Goal: Task Accomplishment & Management: Complete application form

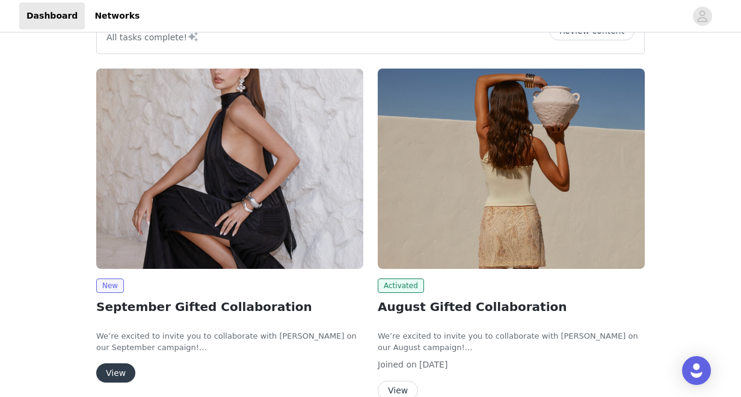
scroll to position [142, 0]
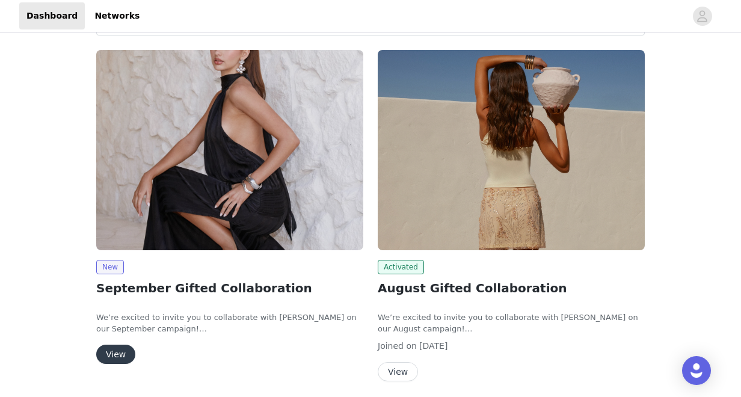
click at [120, 350] on button "View" at bounding box center [115, 353] width 39 height 19
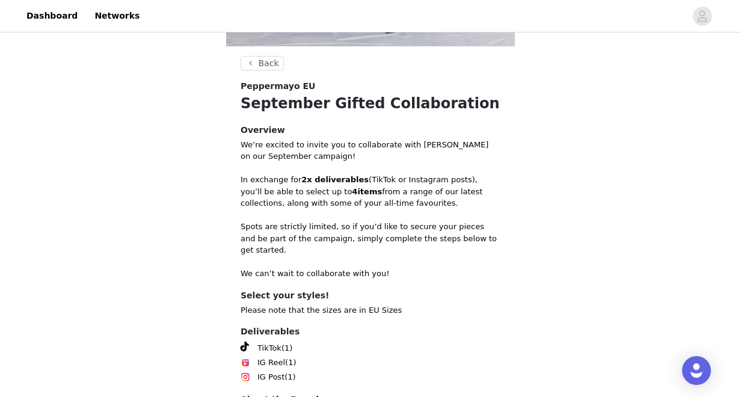
scroll to position [395, 0]
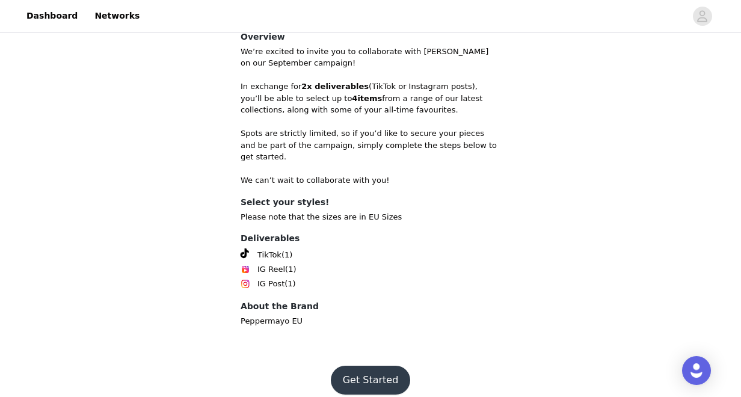
click at [361, 366] on button "Get Started" at bounding box center [371, 379] width 80 height 29
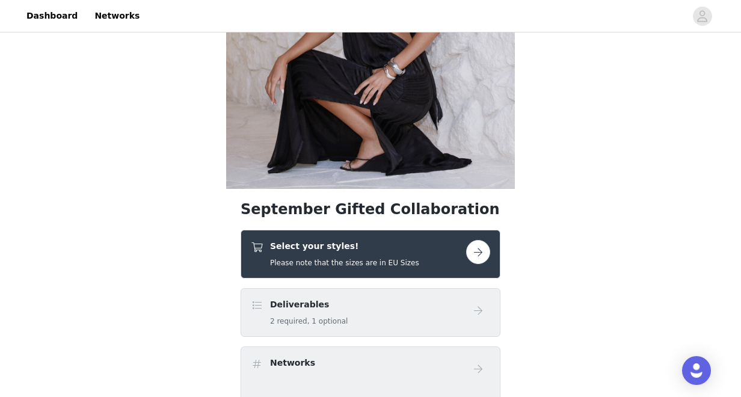
scroll to position [178, 0]
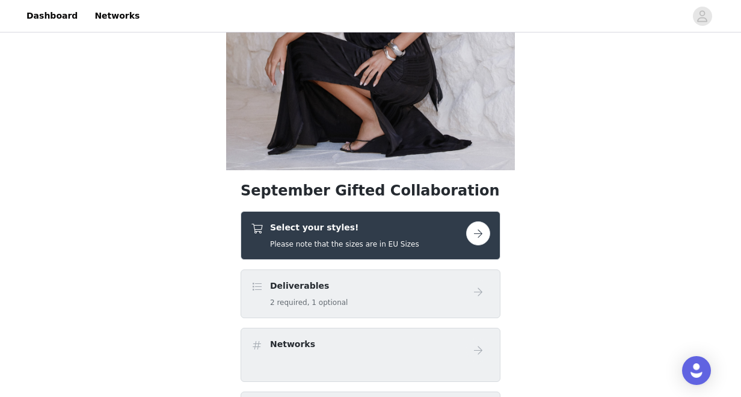
click at [417, 234] on div "Select your styles! Please note that the sizes are in EU Sizes" at bounding box center [358, 235] width 215 height 28
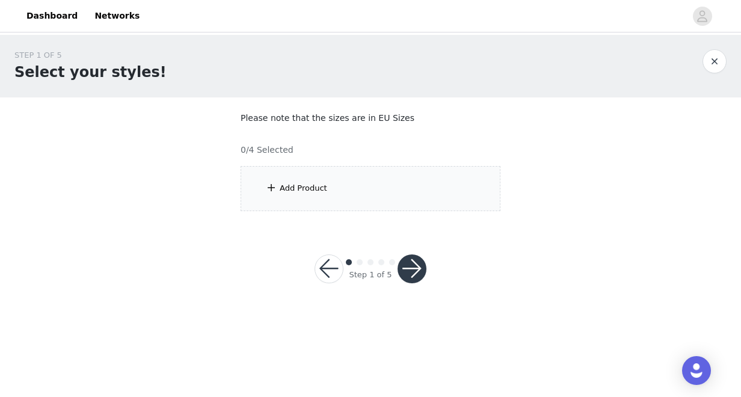
click at [418, 192] on div "Add Product" at bounding box center [370, 188] width 260 height 45
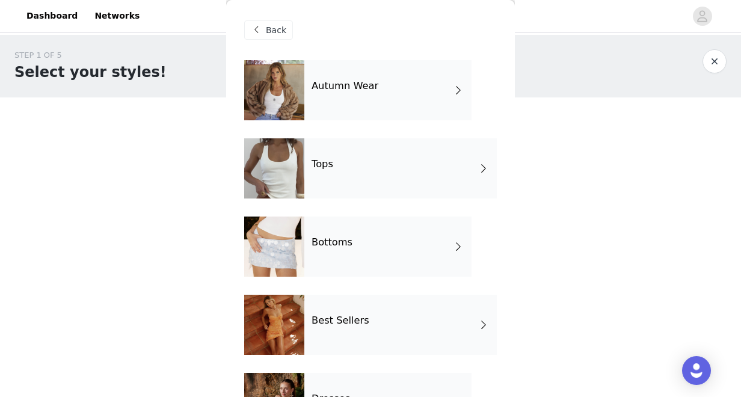
click at [398, 100] on div "Autumn Wear" at bounding box center [387, 90] width 167 height 60
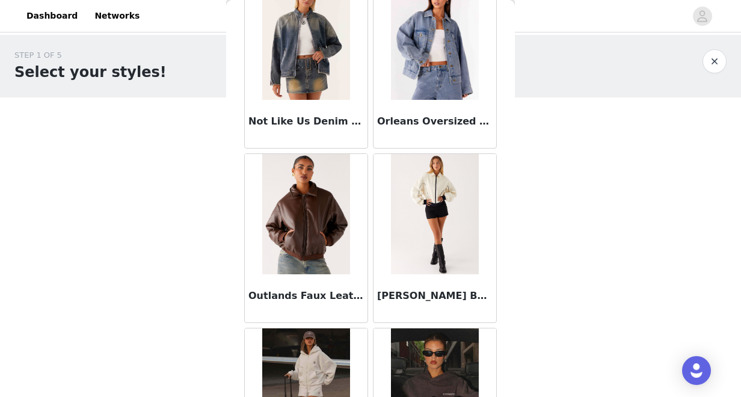
scroll to position [1443, 0]
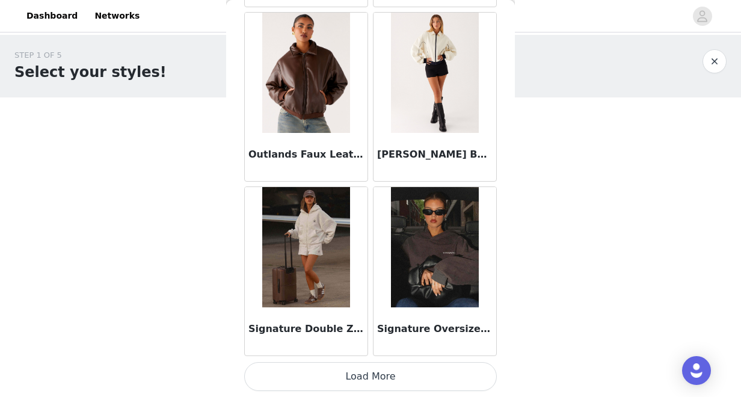
click at [380, 367] on button "Load More" at bounding box center [370, 376] width 252 height 29
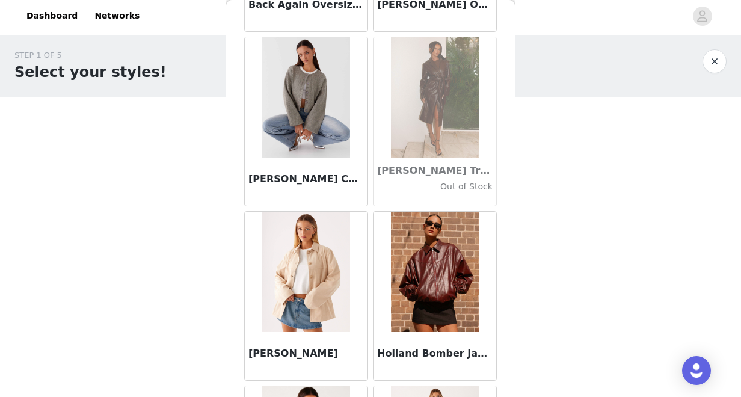
scroll to position [0, 0]
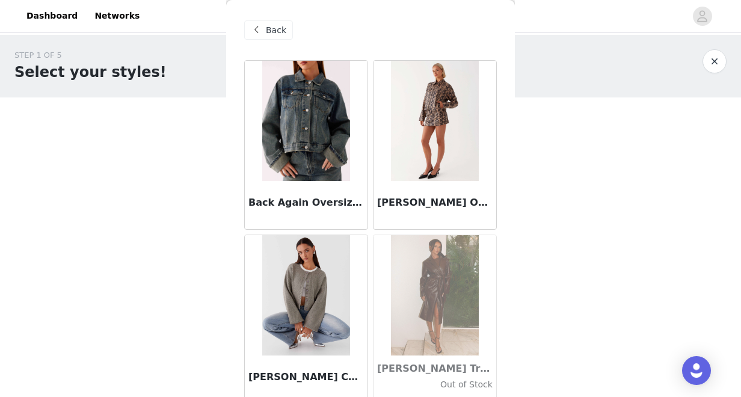
click at [325, 157] on img at bounding box center [305, 121] width 87 height 120
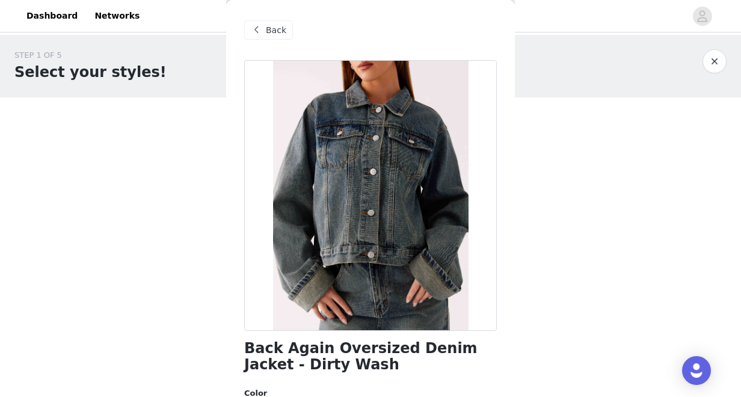
click at [272, 29] on span "Back" at bounding box center [276, 30] width 20 height 13
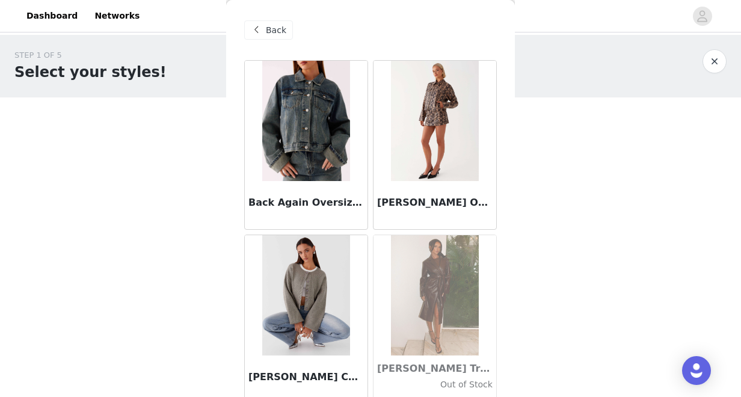
click at [272, 29] on span "Back" at bounding box center [276, 30] width 20 height 13
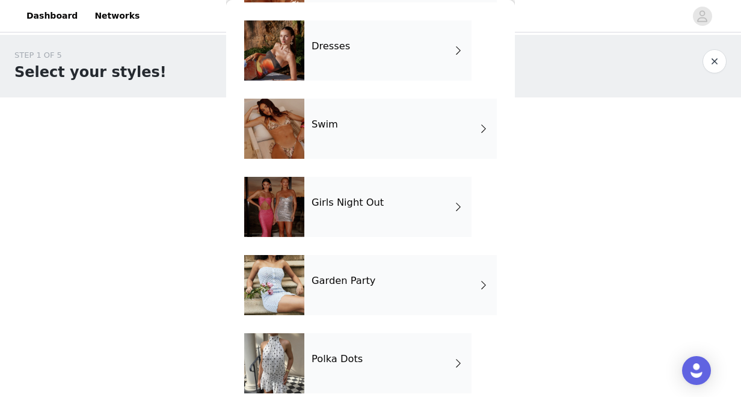
scroll to position [367, 0]
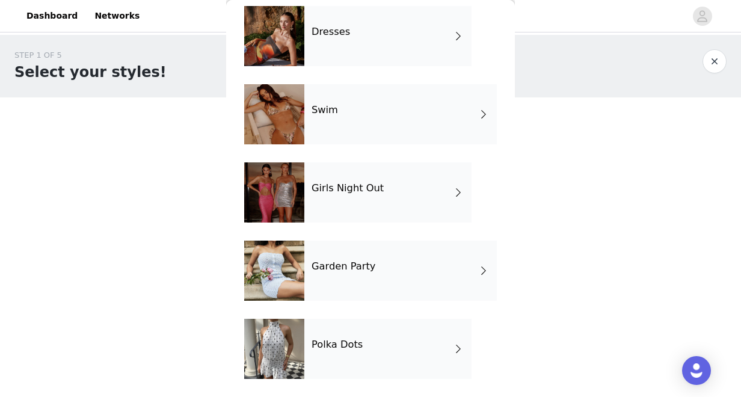
click at [329, 339] on h4 "Polka Dots" at bounding box center [336, 344] width 51 height 11
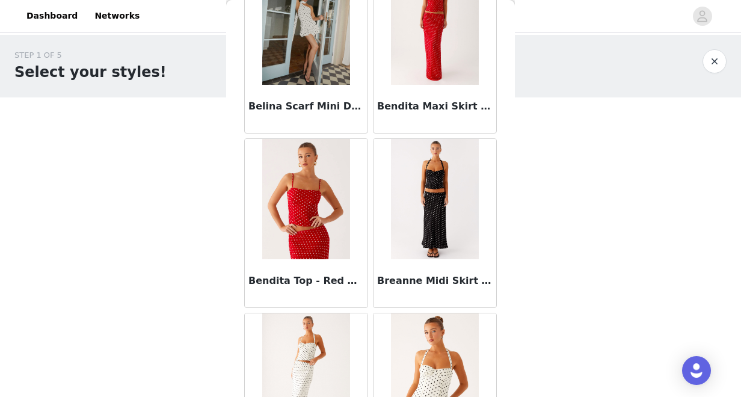
scroll to position [0, 0]
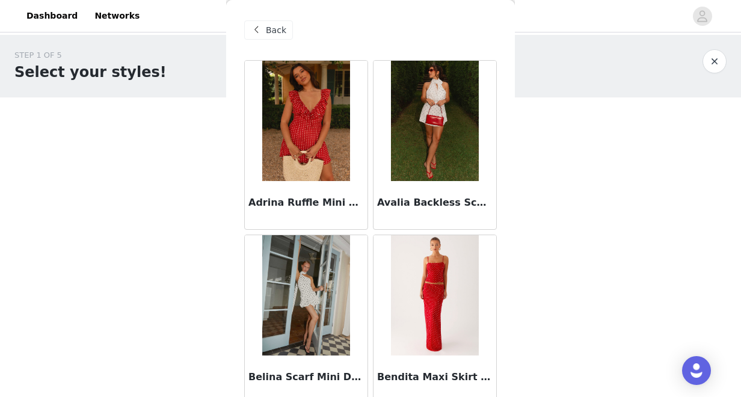
click at [284, 26] on span "Back" at bounding box center [276, 30] width 20 height 13
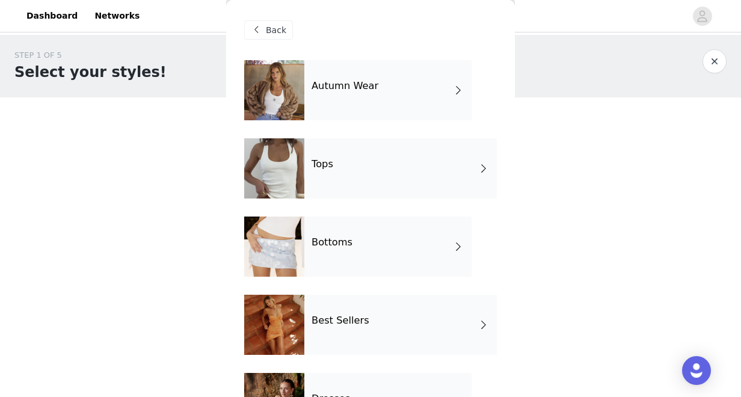
click at [350, 174] on div "Tops" at bounding box center [400, 168] width 192 height 60
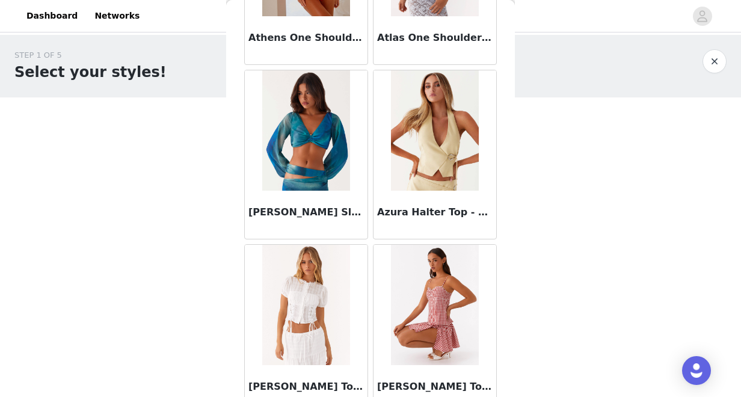
scroll to position [1443, 0]
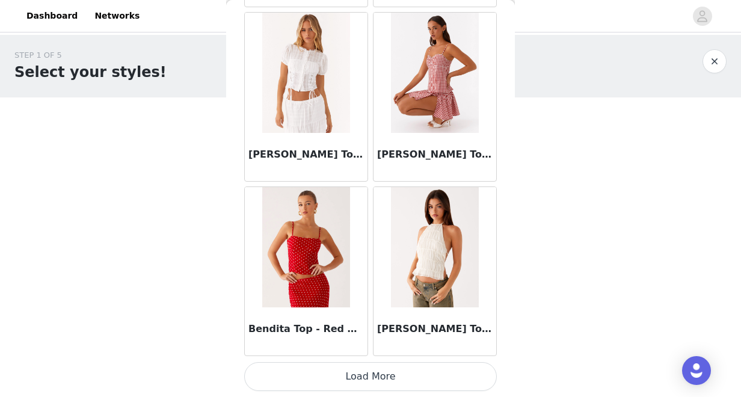
click at [373, 379] on button "Load More" at bounding box center [370, 376] width 252 height 29
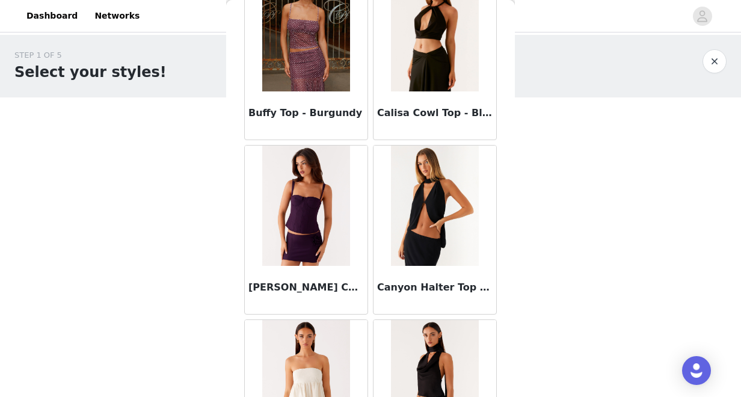
scroll to position [3186, 0]
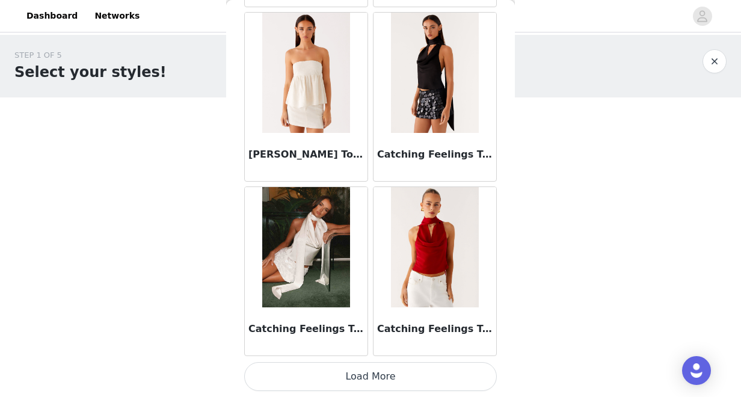
click at [336, 378] on button "Load More" at bounding box center [370, 376] width 252 height 29
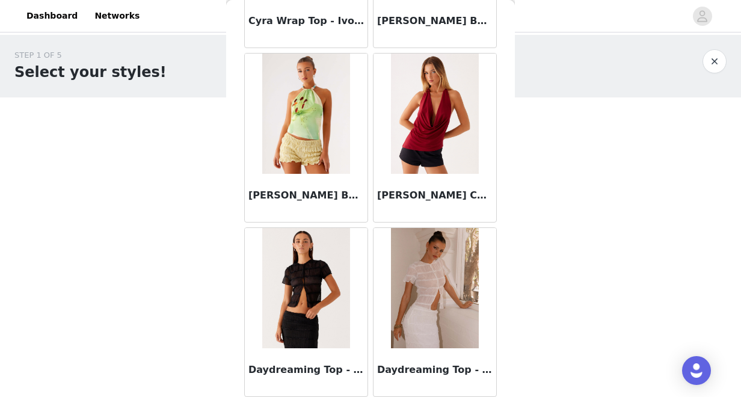
scroll to position [4929, 0]
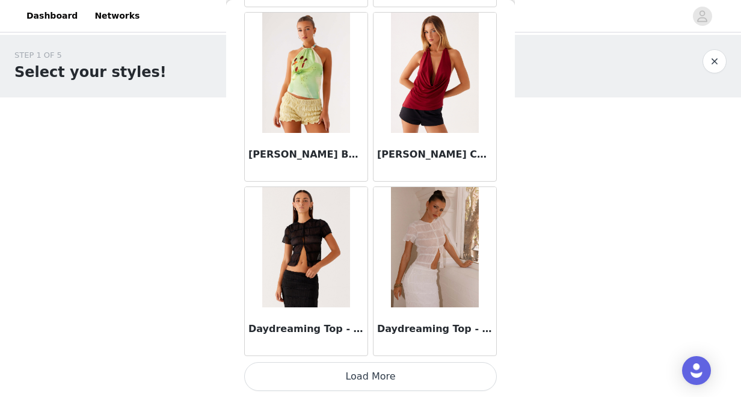
click at [404, 380] on button "Load More" at bounding box center [370, 376] width 252 height 29
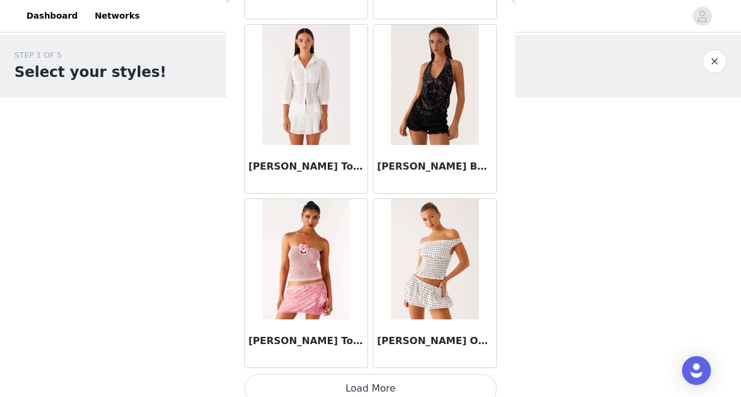
scroll to position [6672, 0]
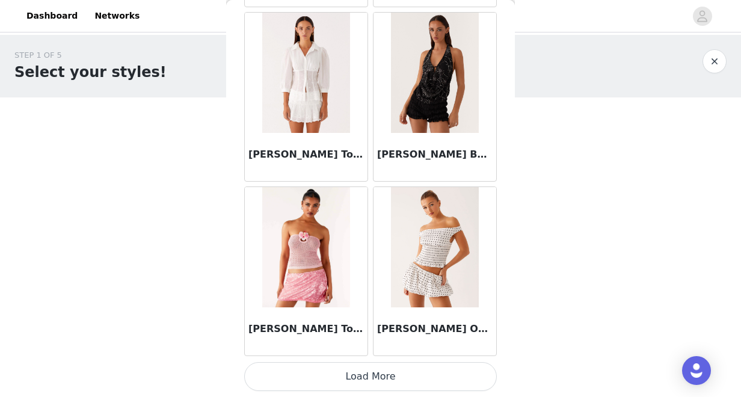
click at [411, 370] on button "Load More" at bounding box center [370, 376] width 252 height 29
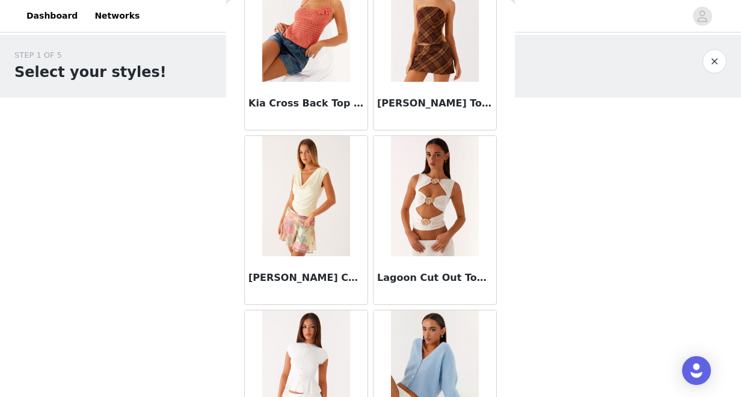
scroll to position [8416, 0]
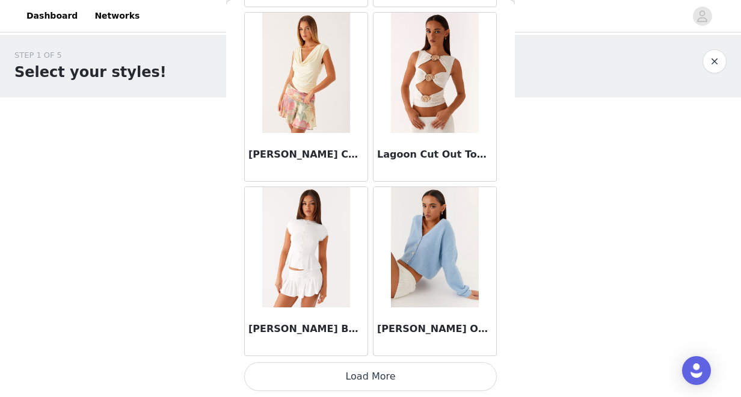
click at [409, 380] on button "Load More" at bounding box center [370, 376] width 252 height 29
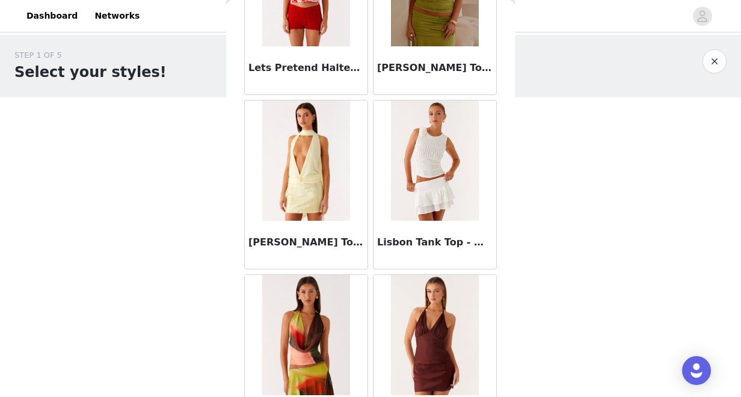
scroll to position [9119, 0]
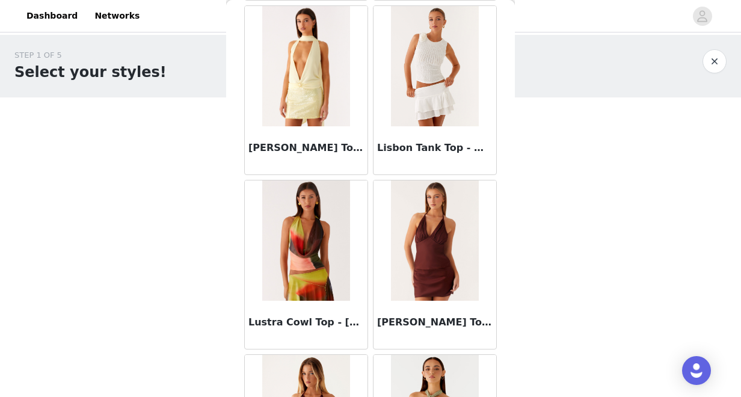
click at [714, 59] on button "button" at bounding box center [714, 61] width 24 height 24
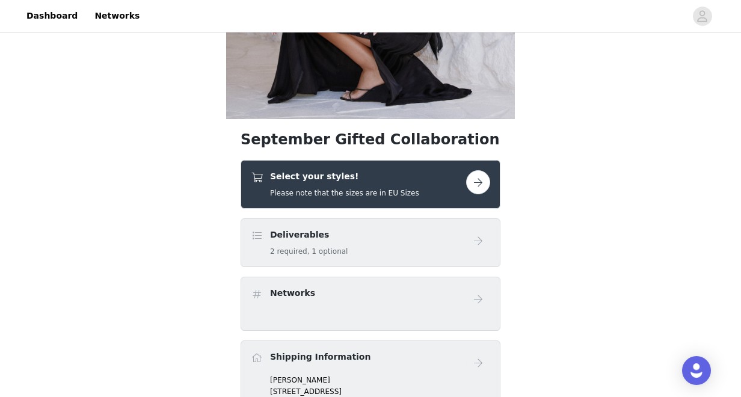
scroll to position [364, 0]
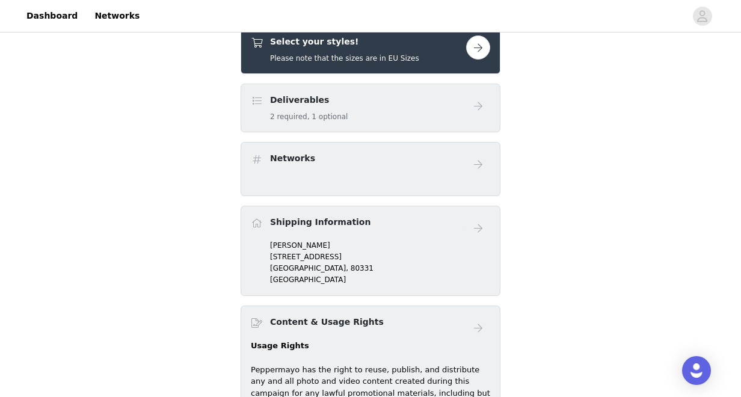
click at [437, 95] on div "Deliverables 2 required, 1 optional" at bounding box center [358, 108] width 215 height 28
click at [433, 60] on div "Select your styles! Please note that the sizes are in EU Sizes" at bounding box center [358, 49] width 215 height 28
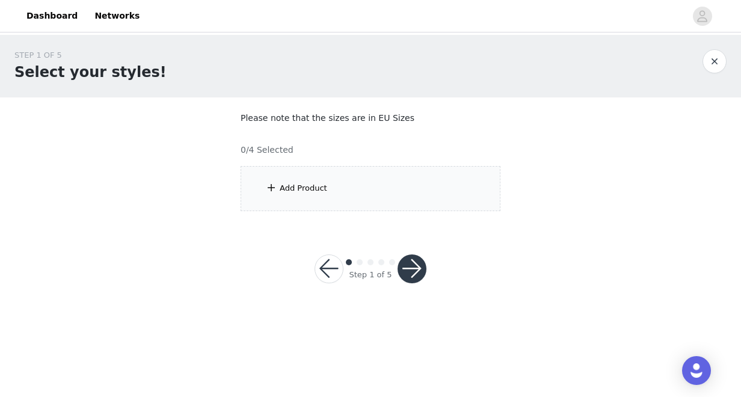
click at [324, 197] on div "Add Product" at bounding box center [370, 188] width 260 height 45
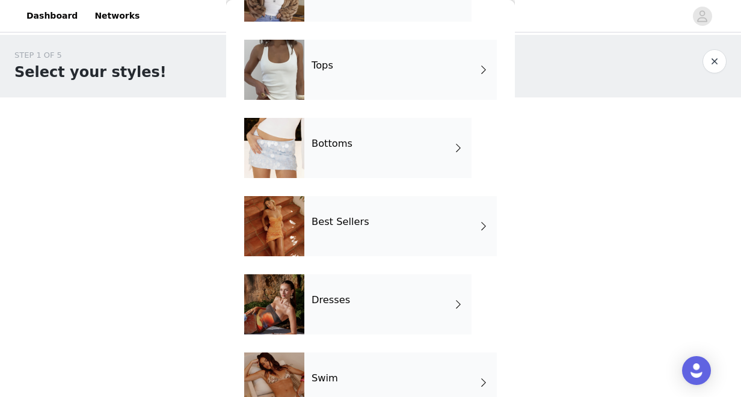
scroll to position [100, 0]
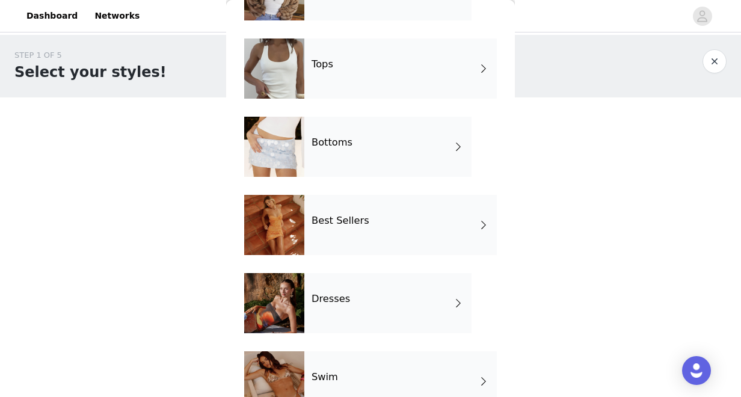
click at [335, 148] on div "Bottoms" at bounding box center [387, 147] width 167 height 60
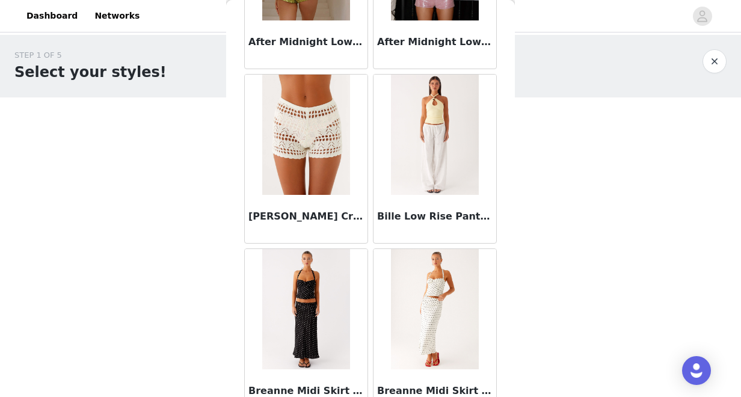
scroll to position [324, 0]
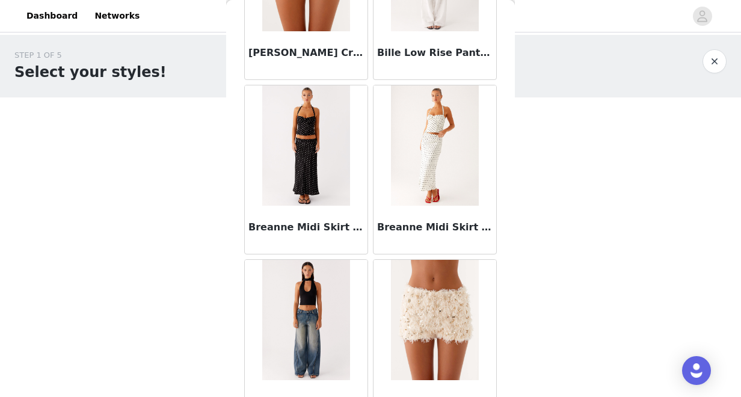
click at [436, 190] on img at bounding box center [434, 145] width 87 height 120
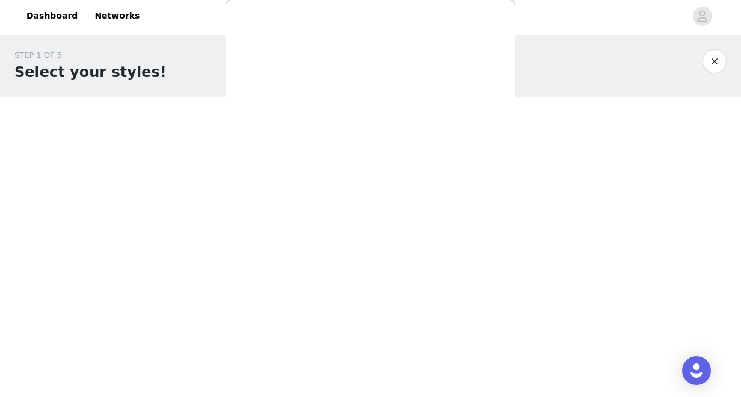
scroll to position [0, 0]
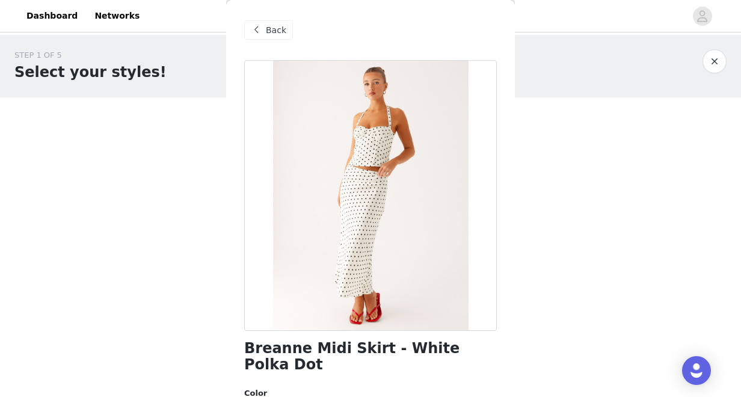
click at [272, 25] on span "Back" at bounding box center [276, 30] width 20 height 13
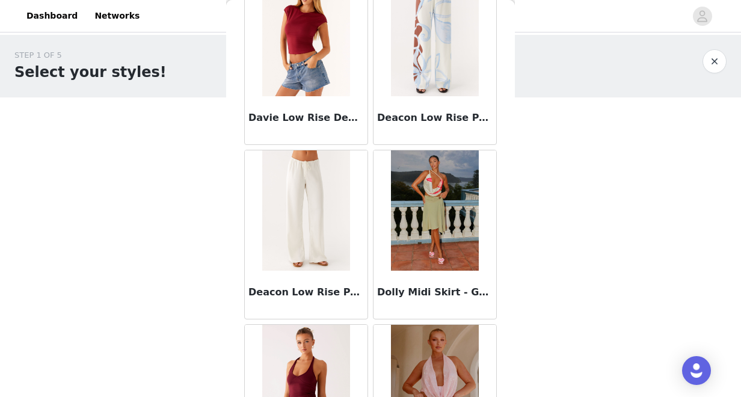
scroll to position [958, 0]
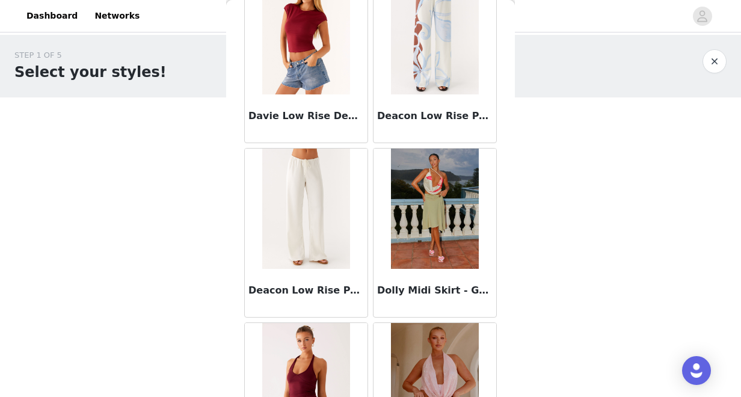
click at [331, 262] on img at bounding box center [305, 208] width 87 height 120
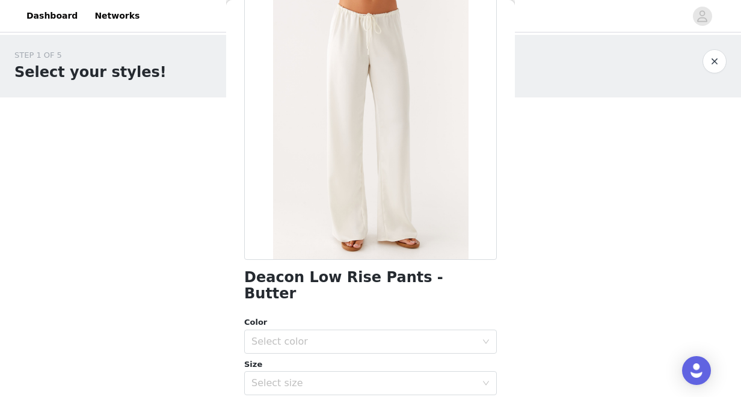
scroll to position [101, 0]
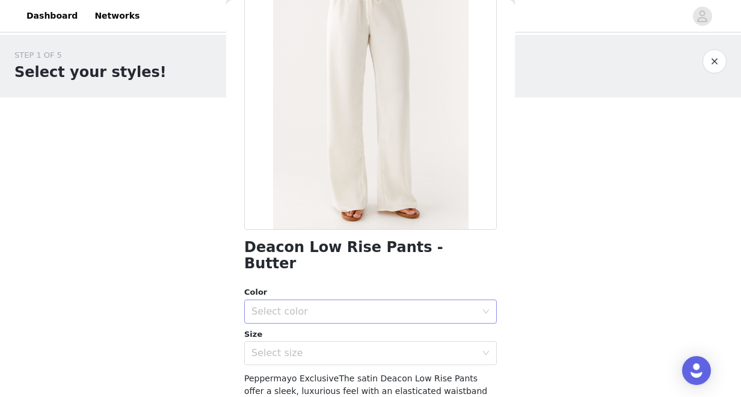
click at [326, 300] on div "Select color" at bounding box center [366, 311] width 230 height 23
click at [320, 316] on li "Butter" at bounding box center [370, 321] width 252 height 19
click at [317, 347] on div "Select size" at bounding box center [363, 353] width 225 height 12
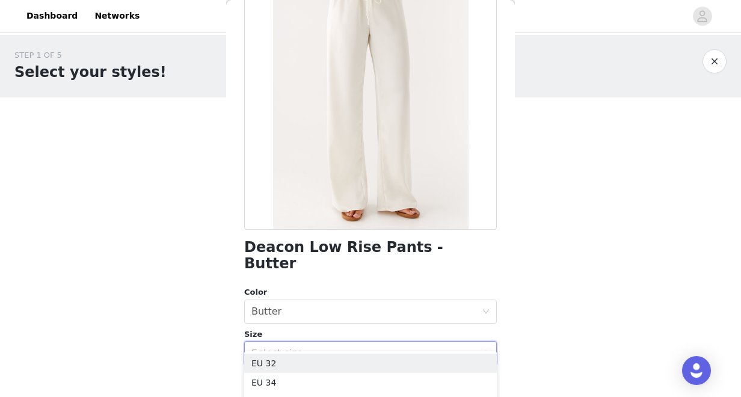
scroll to position [133, 0]
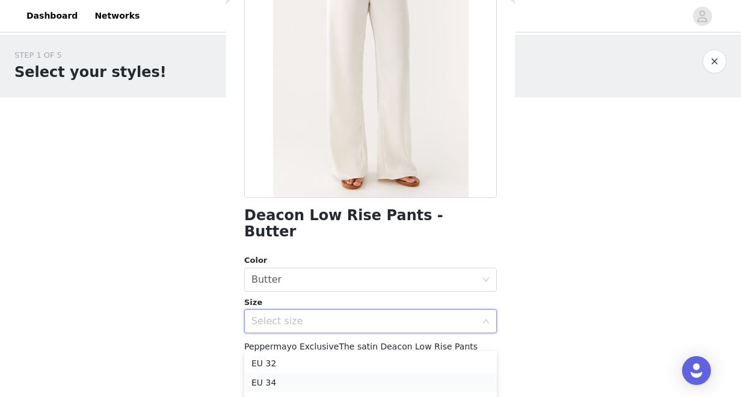
click at [307, 374] on li "EU 34" at bounding box center [370, 382] width 252 height 19
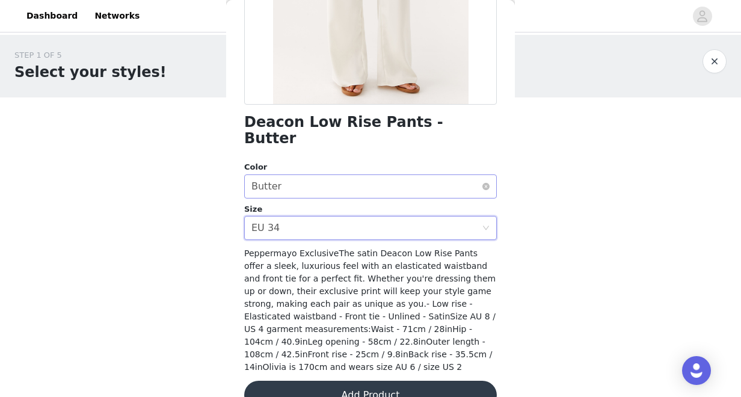
scroll to position [237, 0]
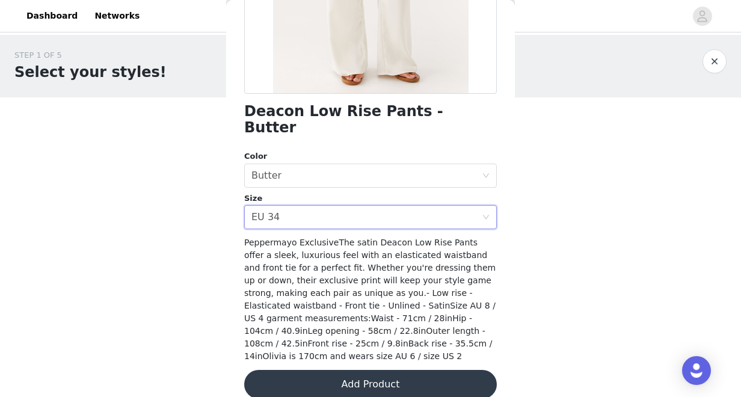
click at [325, 370] on button "Add Product" at bounding box center [370, 384] width 252 height 29
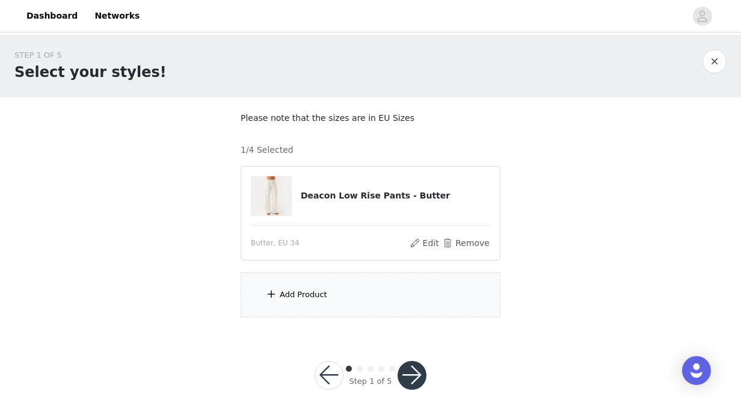
click at [305, 296] on div "Add Product" at bounding box center [303, 295] width 47 height 12
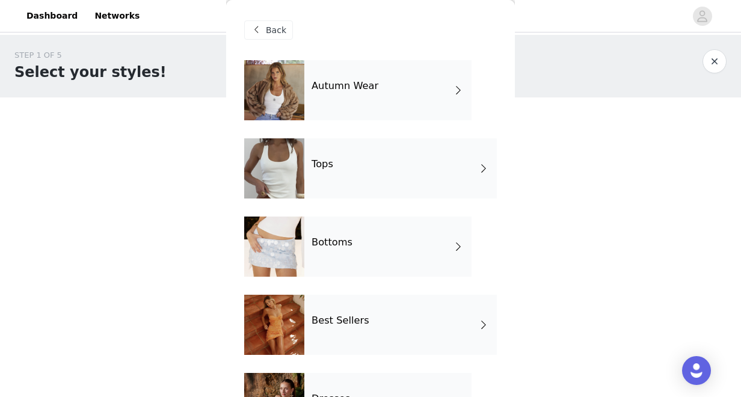
click at [340, 254] on div "Bottoms" at bounding box center [387, 246] width 167 height 60
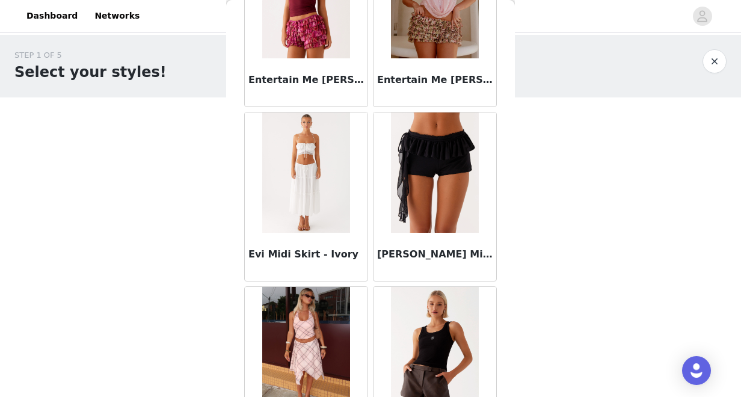
scroll to position [1429, 0]
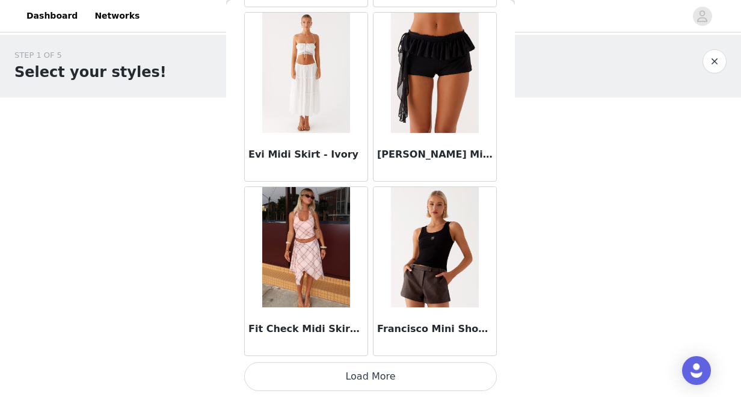
click at [322, 371] on button "Load More" at bounding box center [370, 376] width 252 height 29
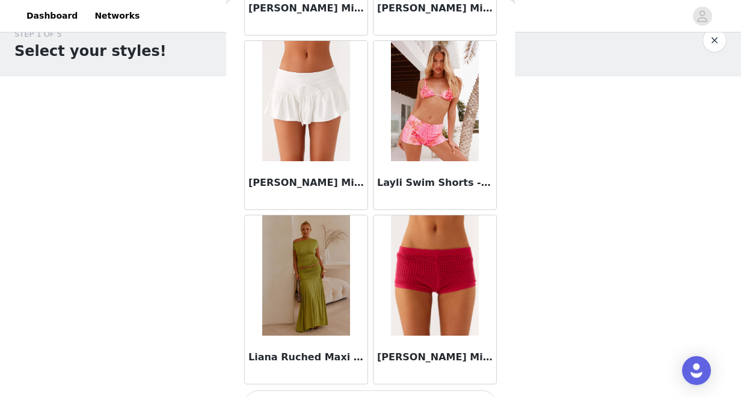
scroll to position [3186, 0]
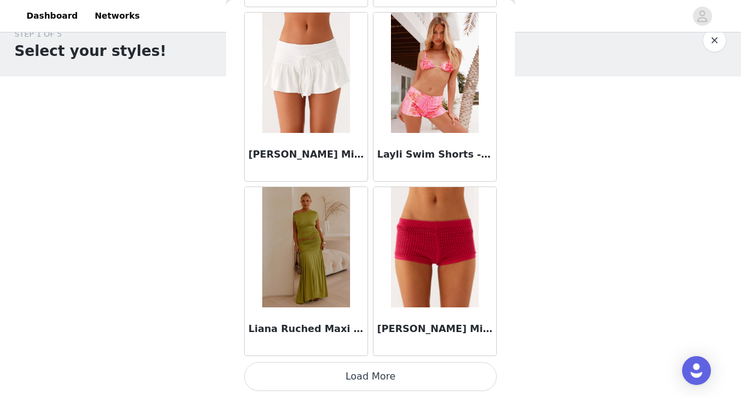
click at [377, 378] on button "Load More" at bounding box center [370, 376] width 252 height 29
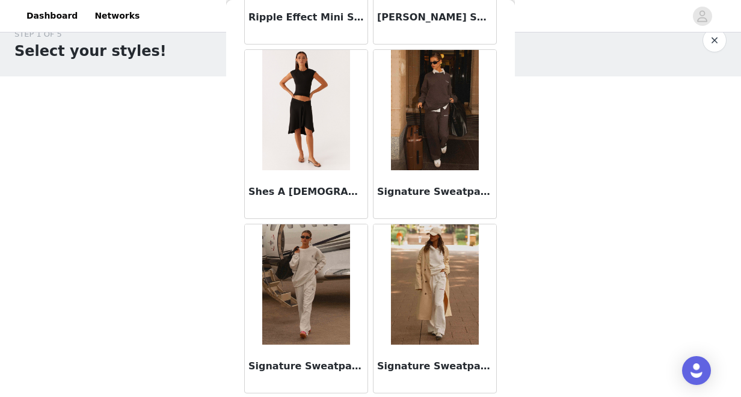
scroll to position [4929, 0]
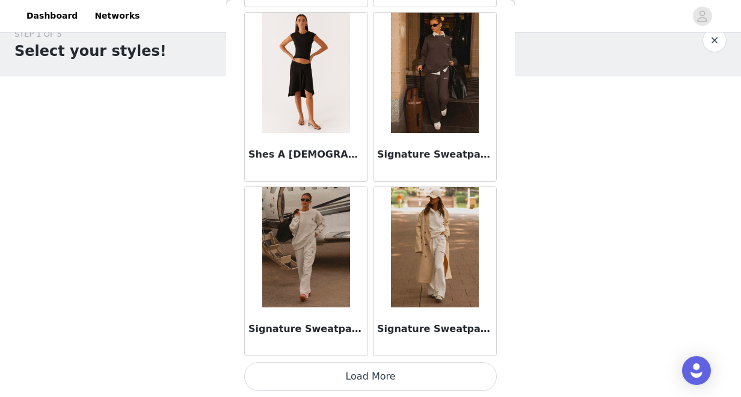
click at [353, 379] on button "Load More" at bounding box center [370, 376] width 252 height 29
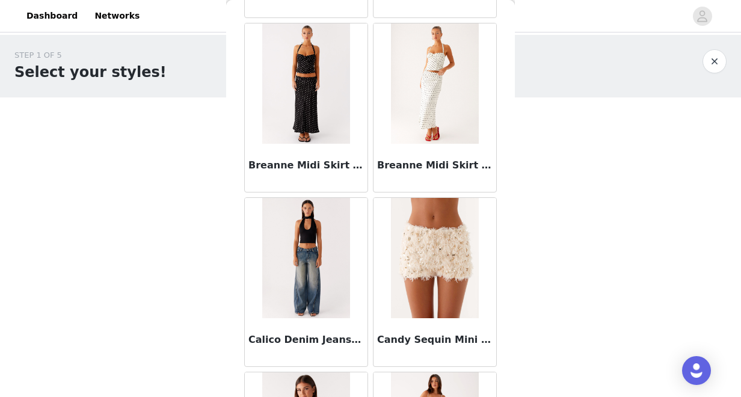
scroll to position [0, 0]
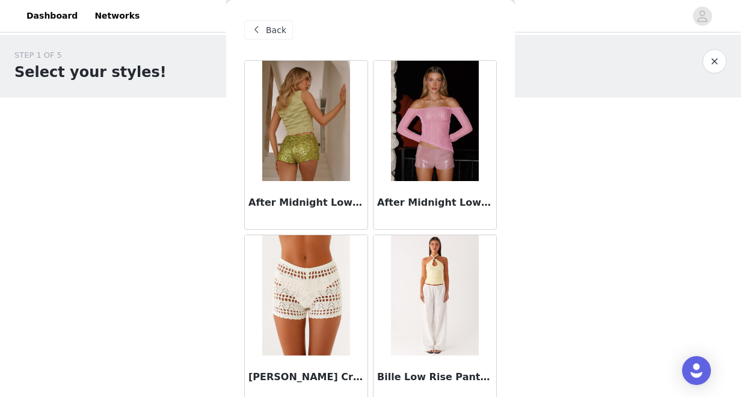
click at [275, 29] on span "Back" at bounding box center [276, 30] width 20 height 13
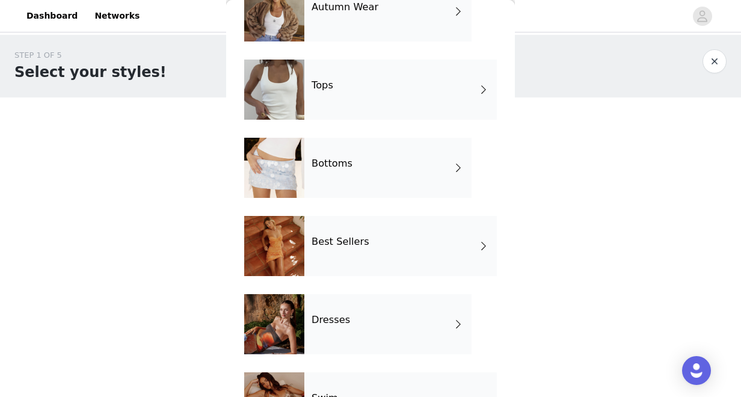
scroll to position [81, 0]
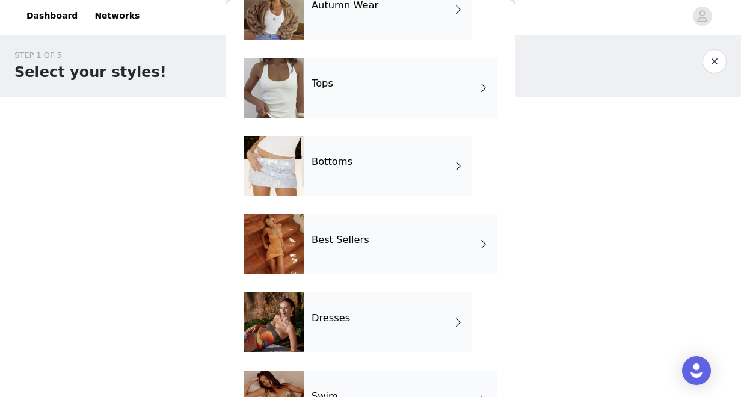
click at [350, 237] on h4 "Best Sellers" at bounding box center [340, 239] width 58 height 11
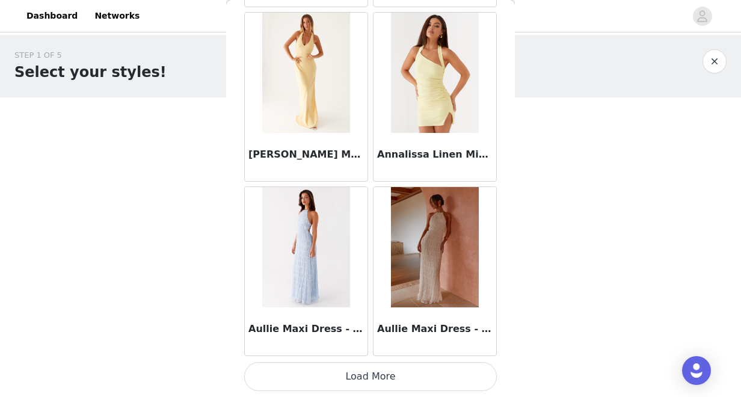
scroll to position [21, 0]
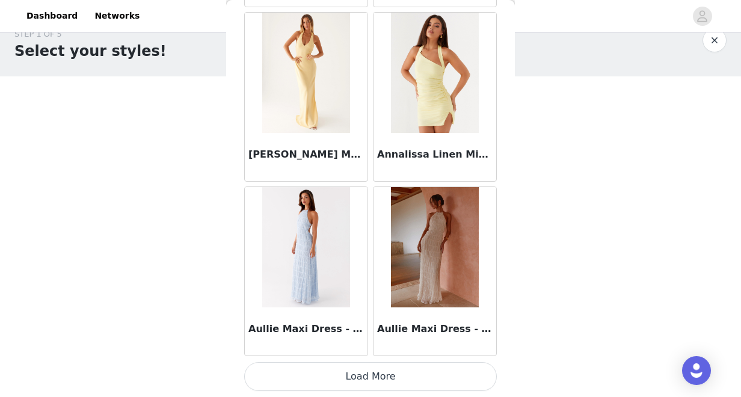
click at [343, 370] on button "Load More" at bounding box center [370, 376] width 252 height 29
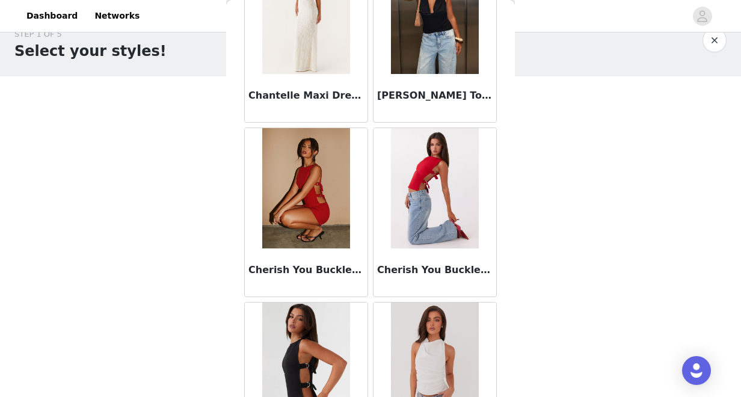
scroll to position [3186, 0]
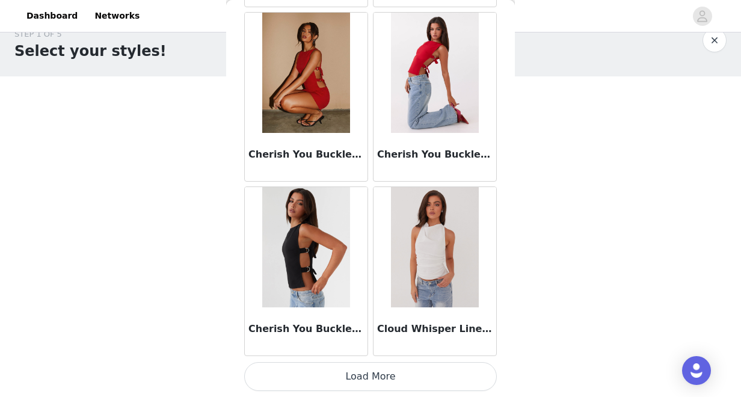
click at [360, 381] on button "Load More" at bounding box center [370, 376] width 252 height 29
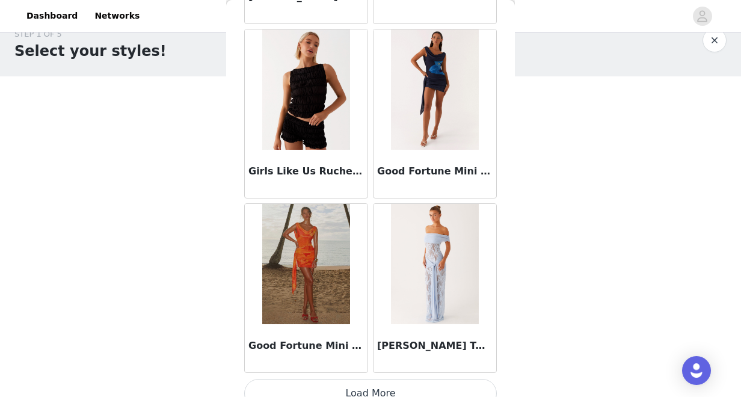
scroll to position [4929, 0]
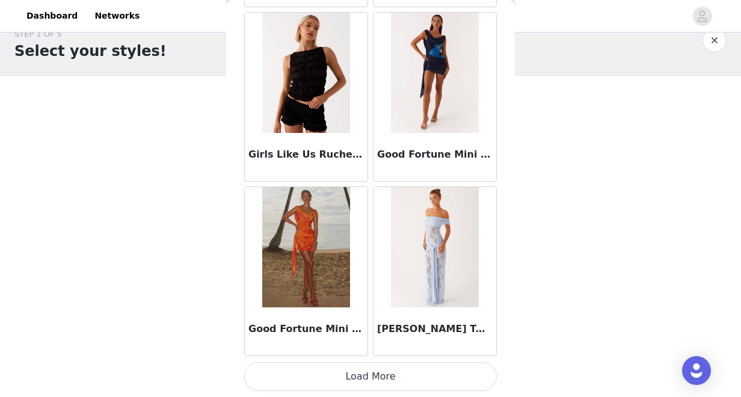
click at [368, 371] on button "Load More" at bounding box center [370, 376] width 252 height 29
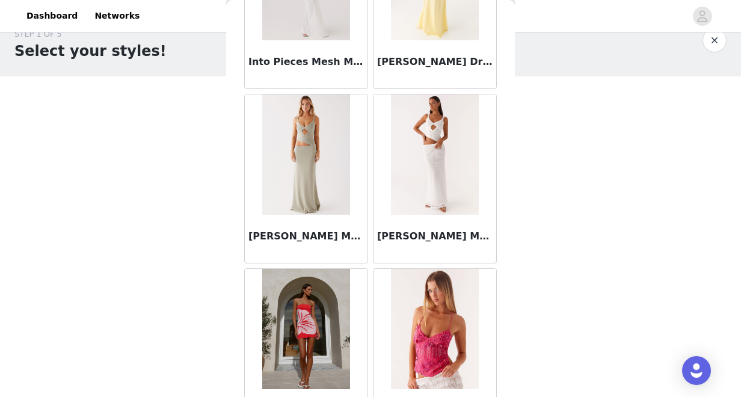
scroll to position [6058, 0]
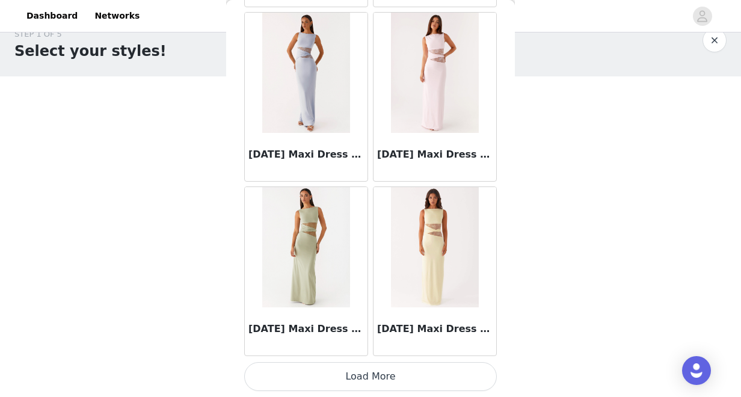
click at [359, 380] on button "Load More" at bounding box center [370, 376] width 252 height 29
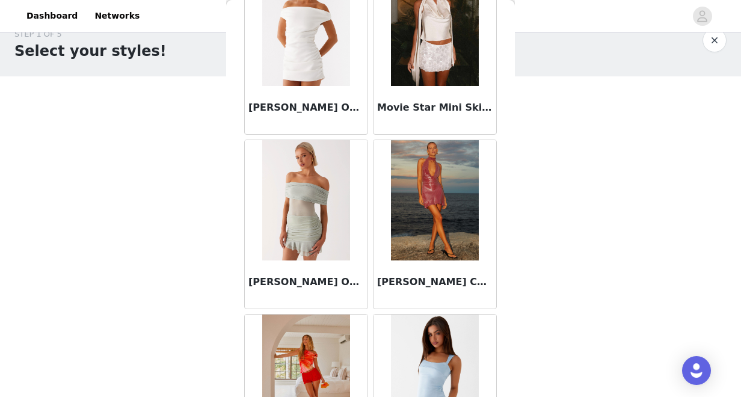
scroll to position [8416, 0]
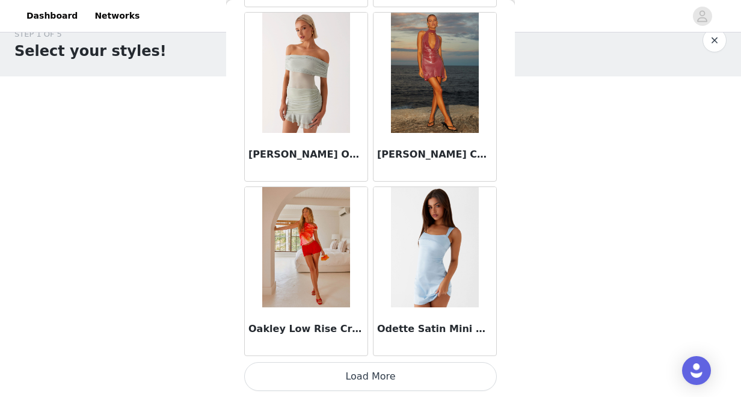
click at [356, 374] on button "Load More" at bounding box center [370, 376] width 252 height 29
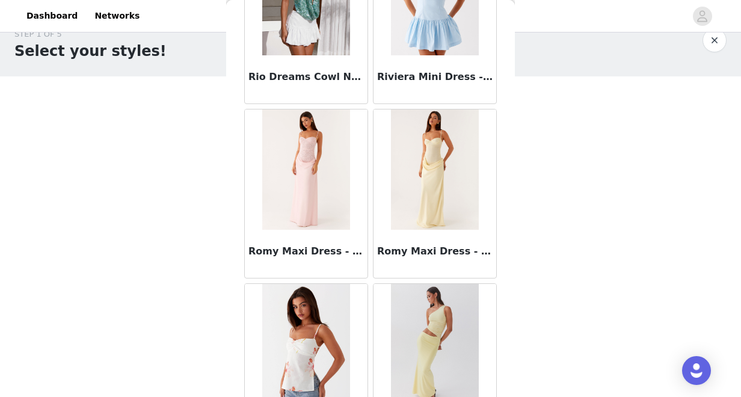
scroll to position [10159, 0]
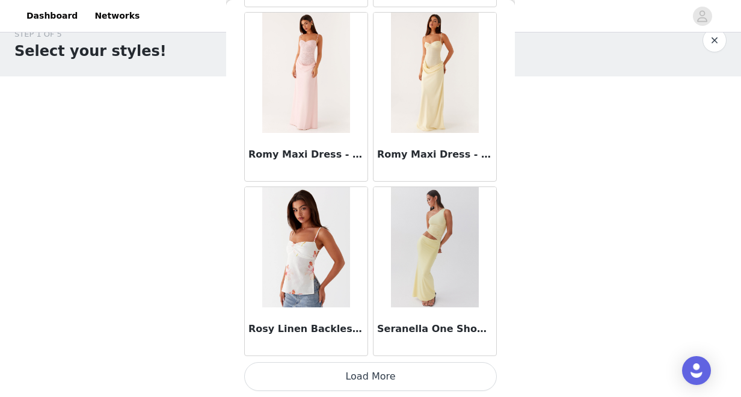
click at [353, 373] on button "Load More" at bounding box center [370, 376] width 252 height 29
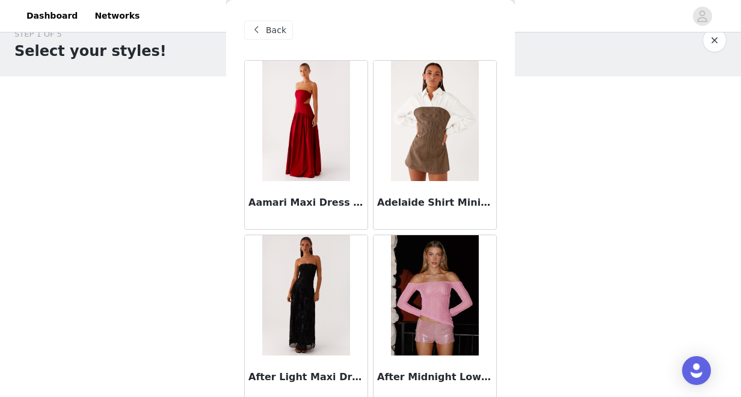
scroll to position [0, 0]
click at [278, 27] on span "Back" at bounding box center [276, 30] width 20 height 13
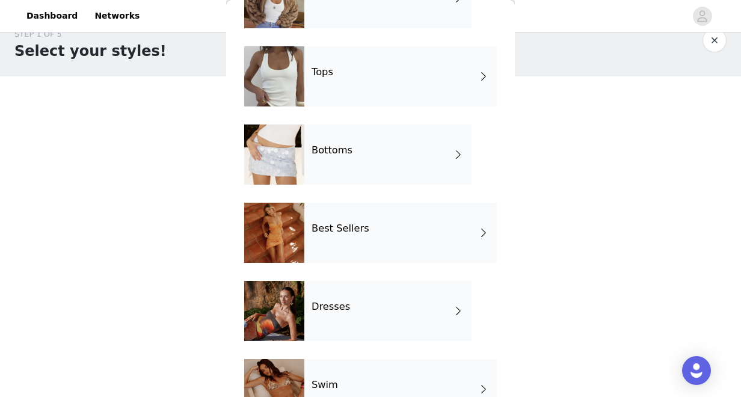
scroll to position [99, 0]
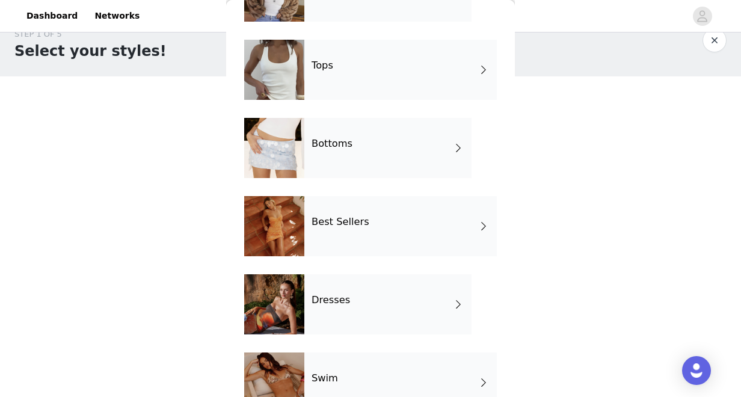
click at [334, 305] on h4 "Dresses" at bounding box center [330, 300] width 38 height 11
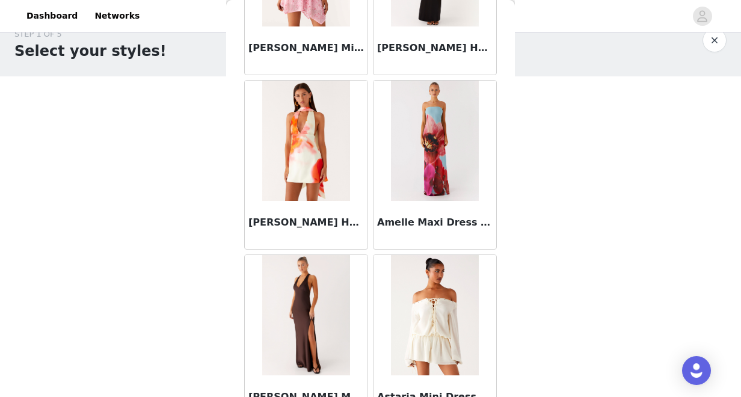
scroll to position [319, 0]
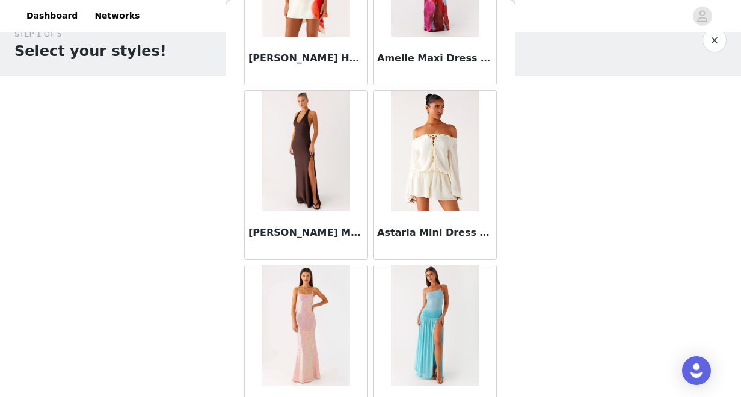
click at [433, 194] on img at bounding box center [435, 151] width 88 height 120
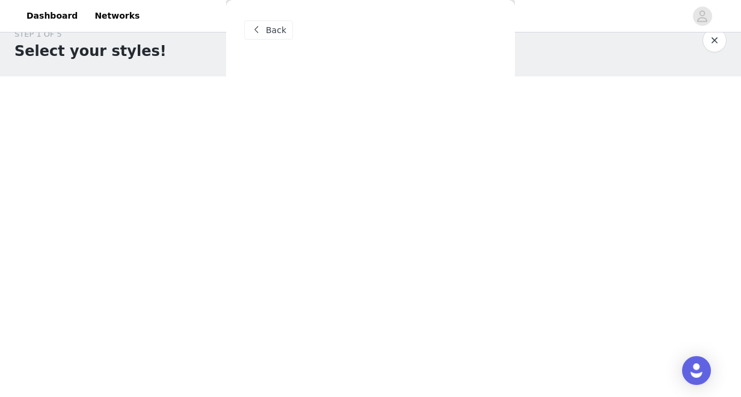
scroll to position [0, 0]
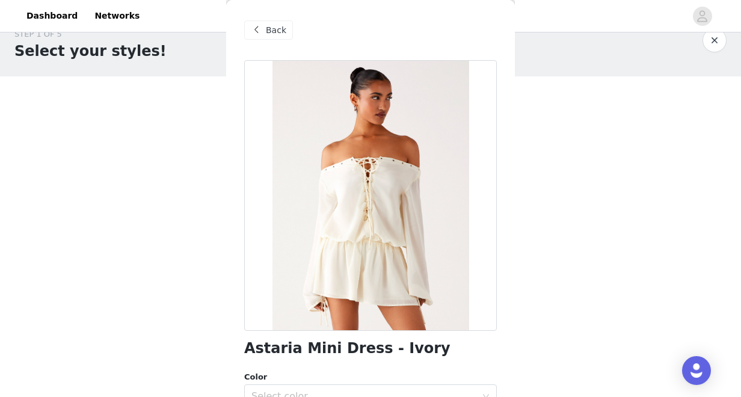
click at [275, 33] on span "Back" at bounding box center [276, 30] width 20 height 13
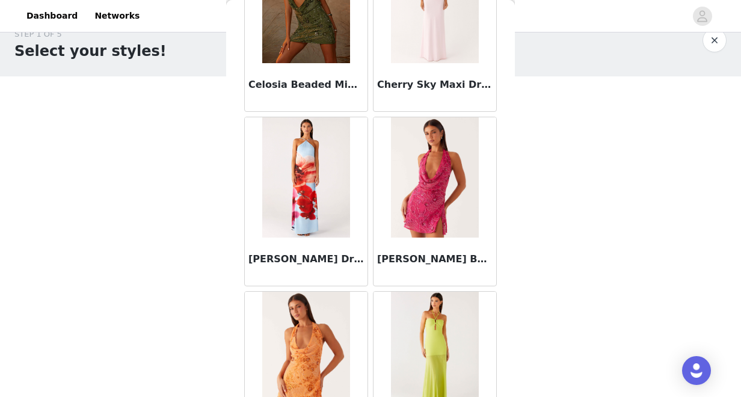
scroll to position [1443, 0]
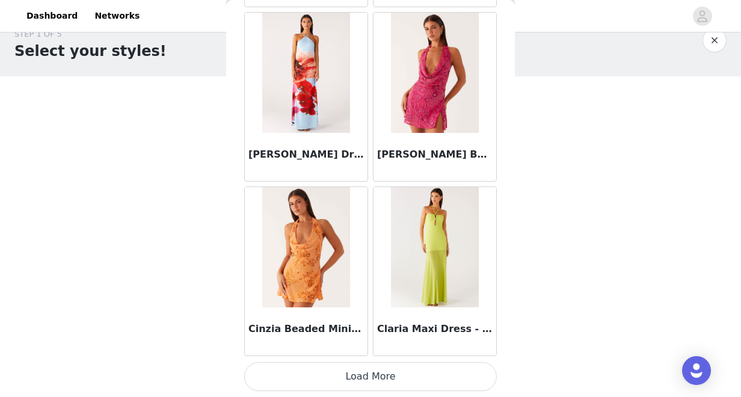
click at [340, 381] on button "Load More" at bounding box center [370, 376] width 252 height 29
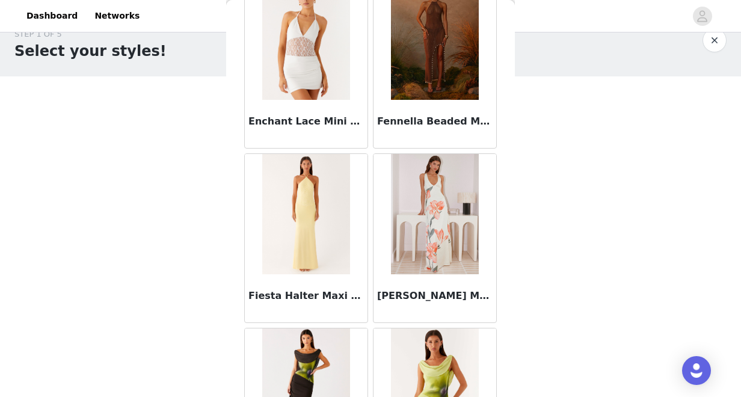
scroll to position [3186, 0]
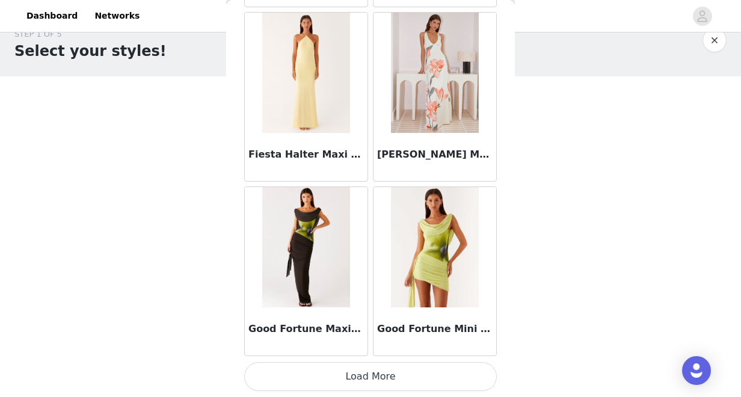
click at [363, 374] on button "Load More" at bounding box center [370, 376] width 252 height 29
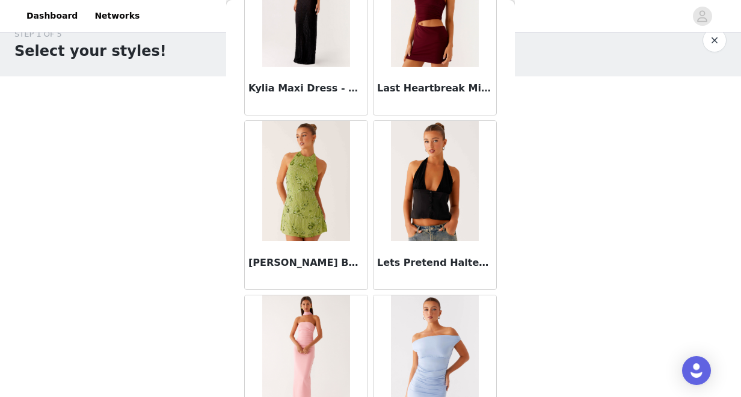
scroll to position [4929, 0]
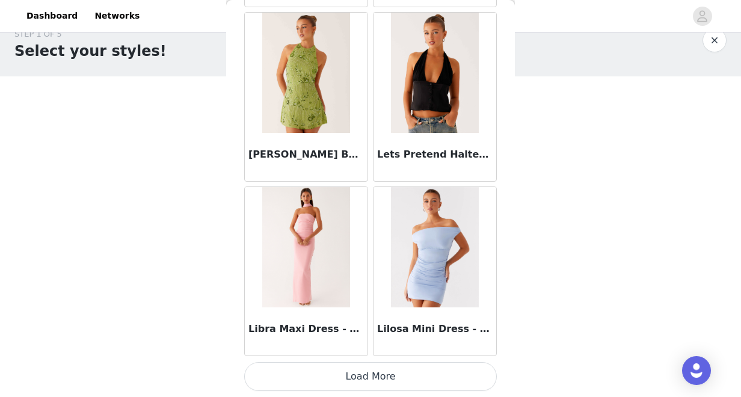
click at [364, 377] on button "Load More" at bounding box center [370, 376] width 252 height 29
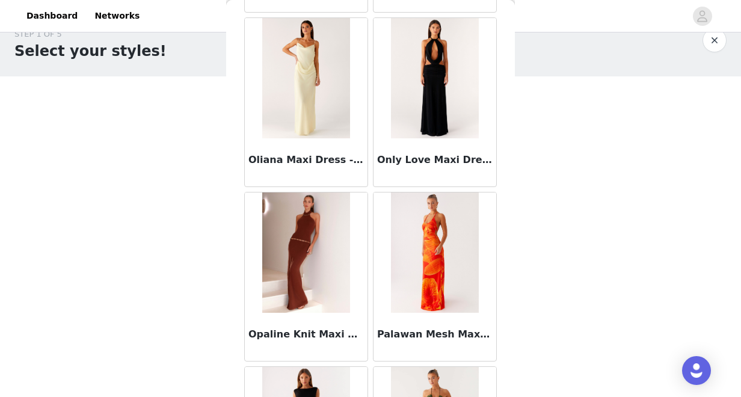
scroll to position [6586, 0]
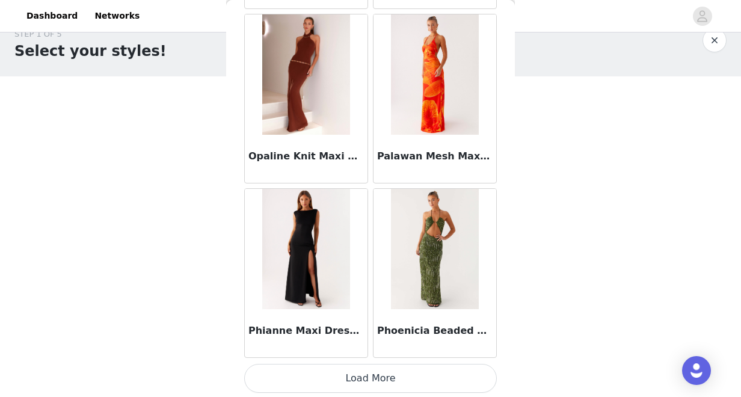
click at [362, 379] on button "Load More" at bounding box center [370, 378] width 252 height 29
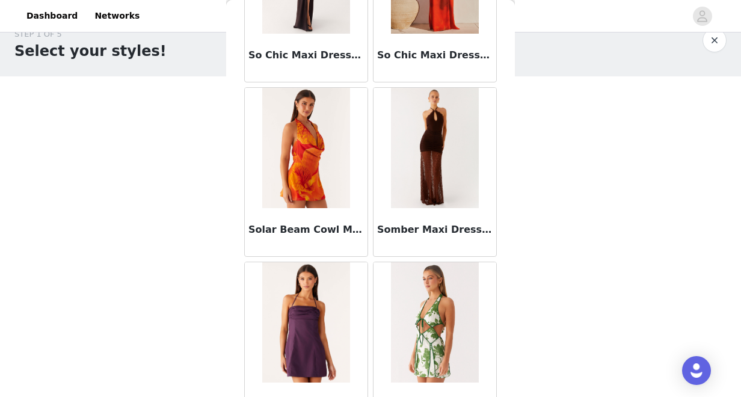
scroll to position [8416, 0]
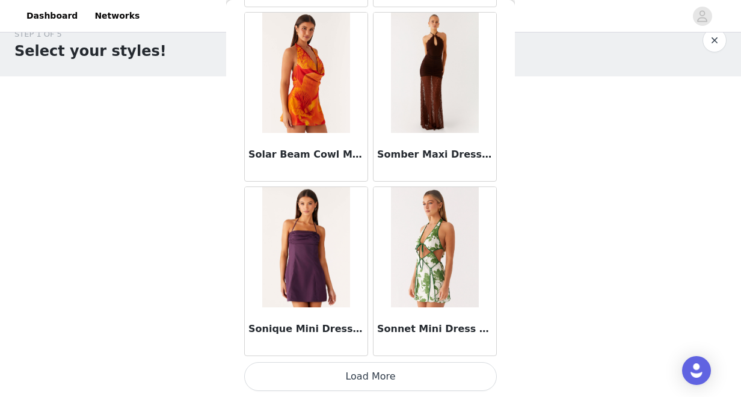
click at [381, 390] on button "Load More" at bounding box center [370, 376] width 252 height 29
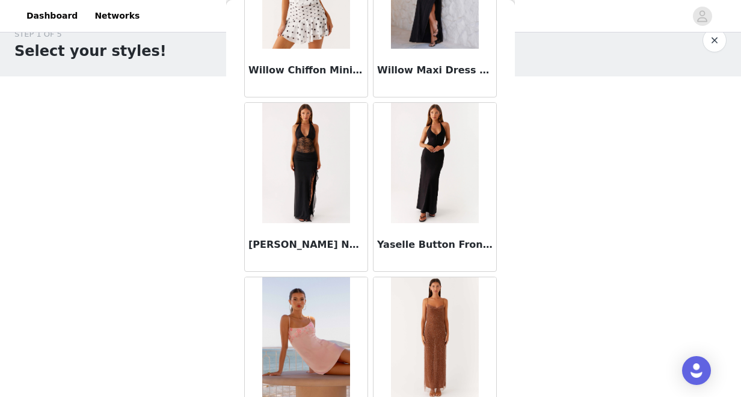
scroll to position [10159, 0]
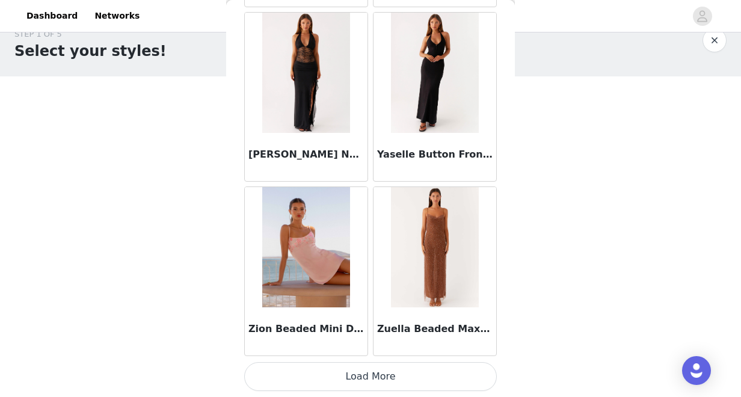
click at [341, 371] on button "Load More" at bounding box center [370, 376] width 252 height 29
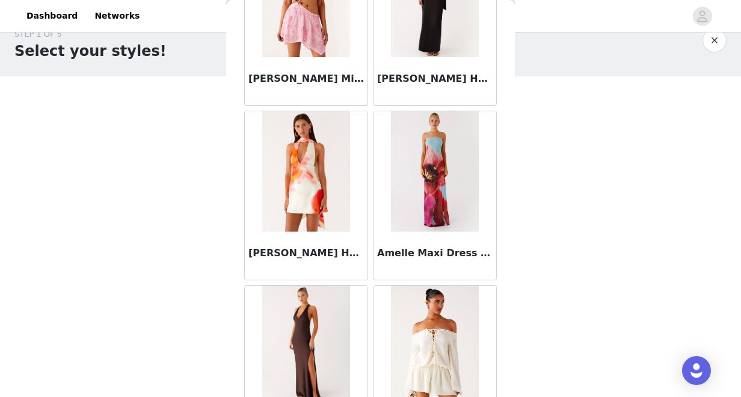
scroll to position [0, 0]
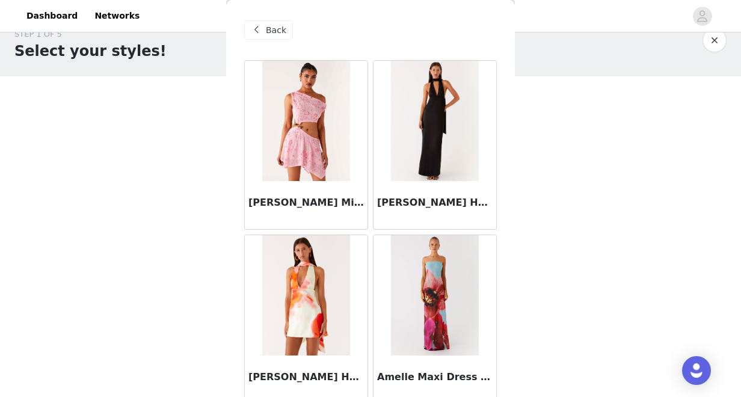
click at [272, 30] on span "Back" at bounding box center [276, 30] width 20 height 13
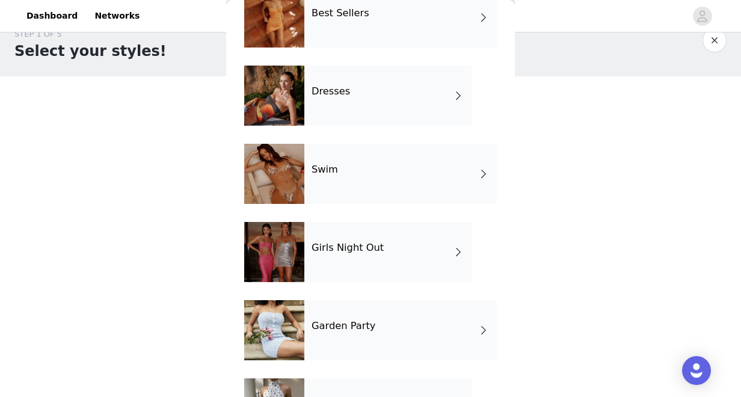
scroll to position [310, 0]
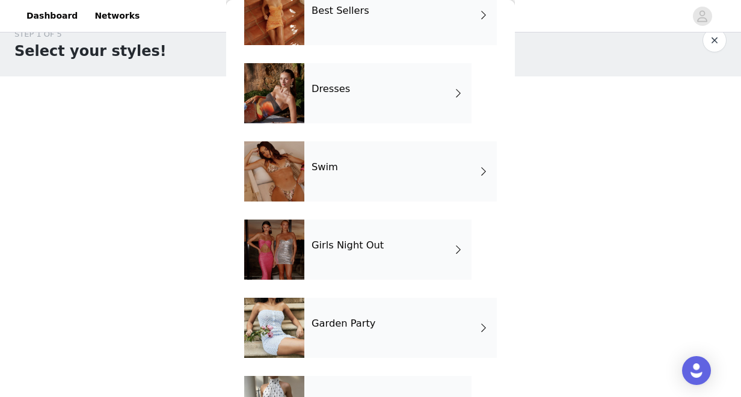
click at [349, 182] on div "Swim" at bounding box center [400, 171] width 192 height 60
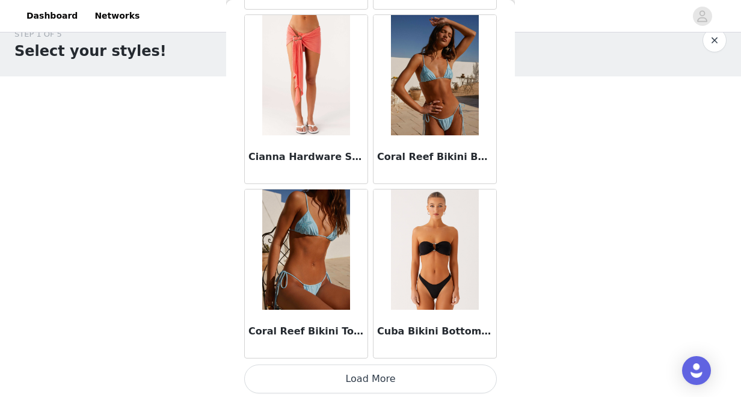
scroll to position [1443, 0]
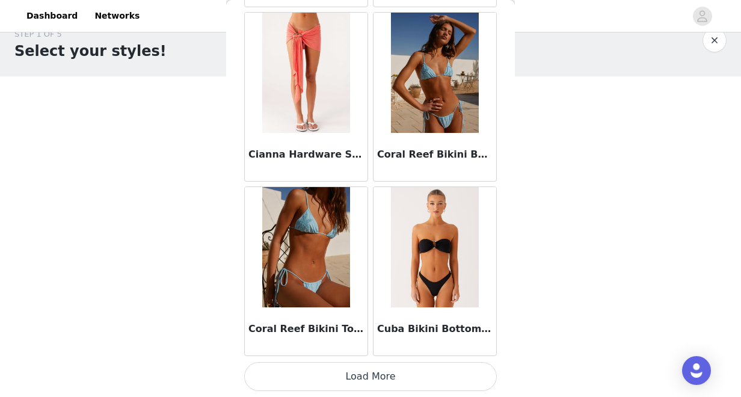
click at [344, 384] on button "Load More" at bounding box center [370, 376] width 252 height 29
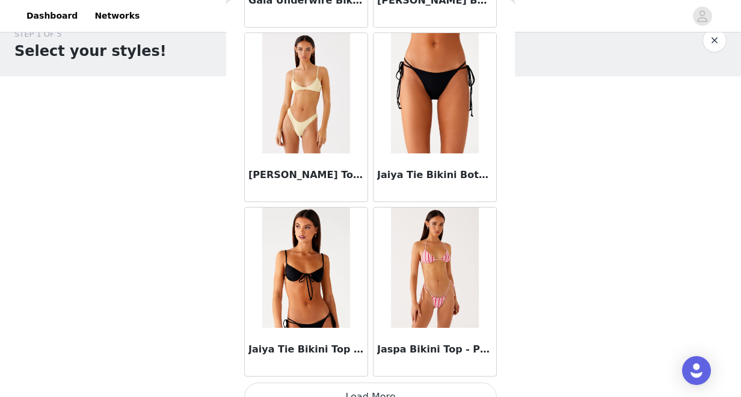
scroll to position [3186, 0]
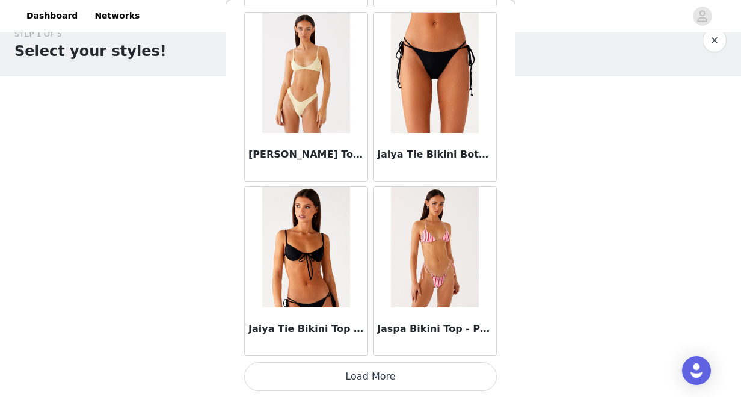
click at [355, 369] on button "Load More" at bounding box center [370, 376] width 252 height 29
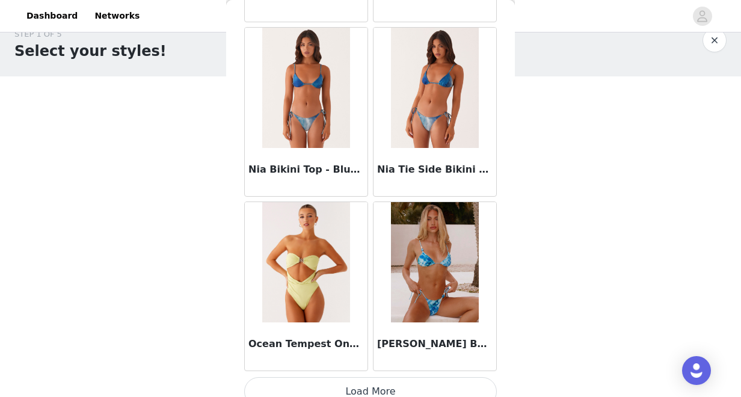
scroll to position [4929, 0]
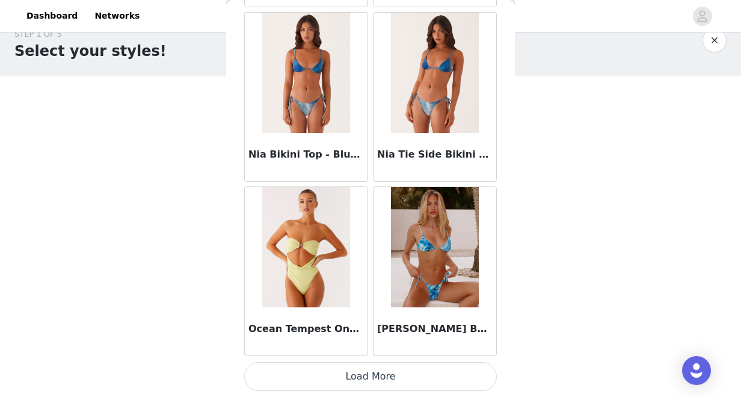
click at [381, 374] on button "Load More" at bounding box center [370, 376] width 252 height 29
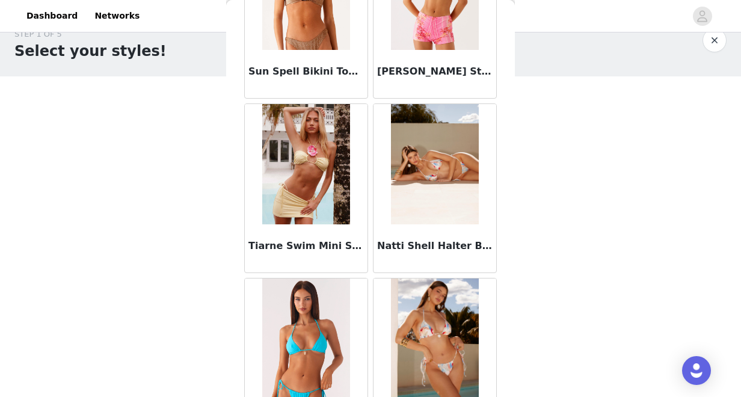
scroll to position [6672, 0]
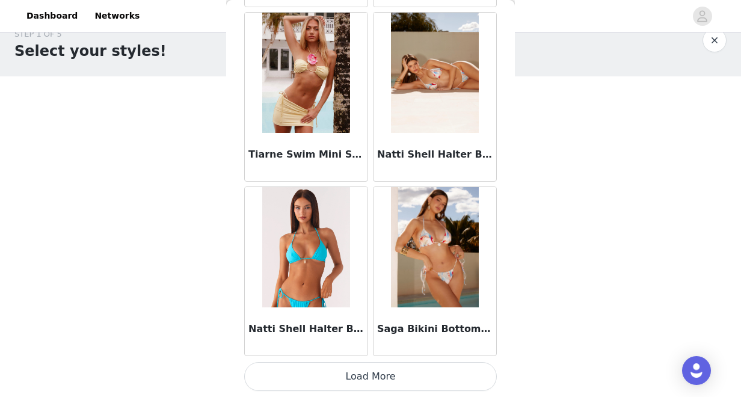
click at [362, 377] on button "Load More" at bounding box center [370, 376] width 252 height 29
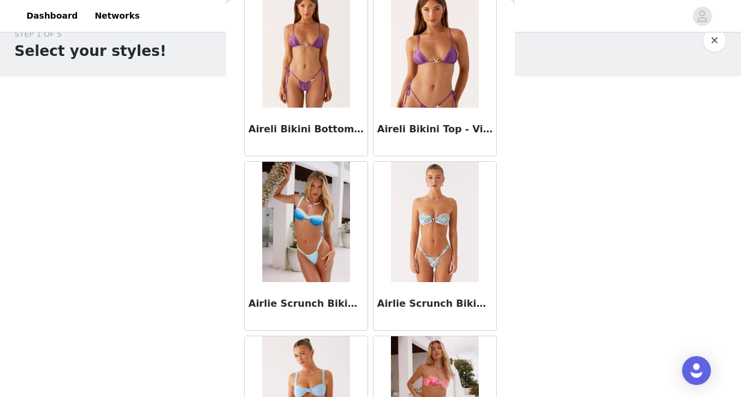
scroll to position [0, 0]
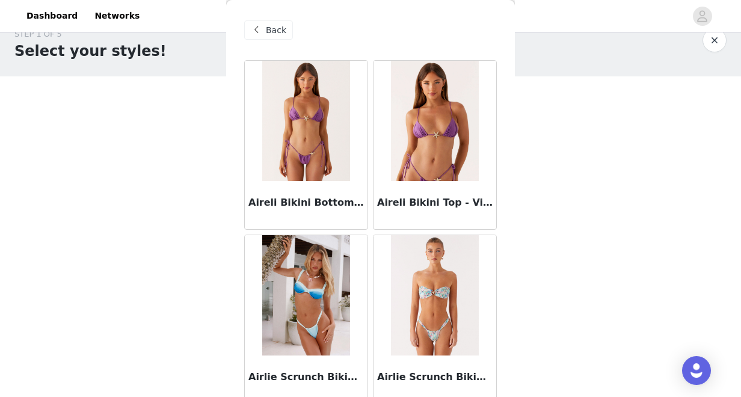
click at [268, 31] on span "Back" at bounding box center [276, 30] width 20 height 13
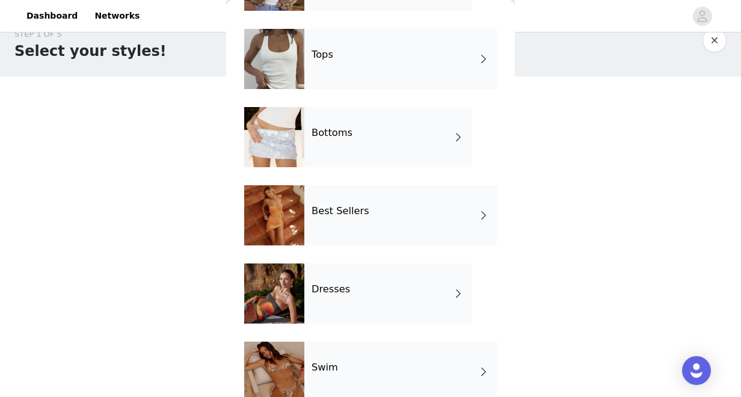
scroll to position [367, 0]
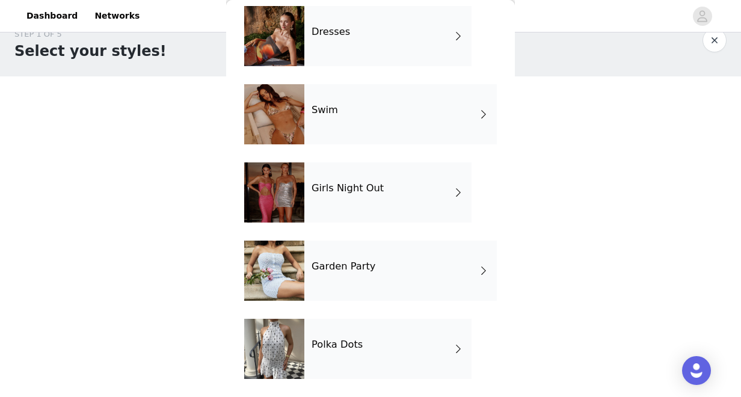
click at [335, 263] on h4 "Garden Party" at bounding box center [343, 266] width 64 height 11
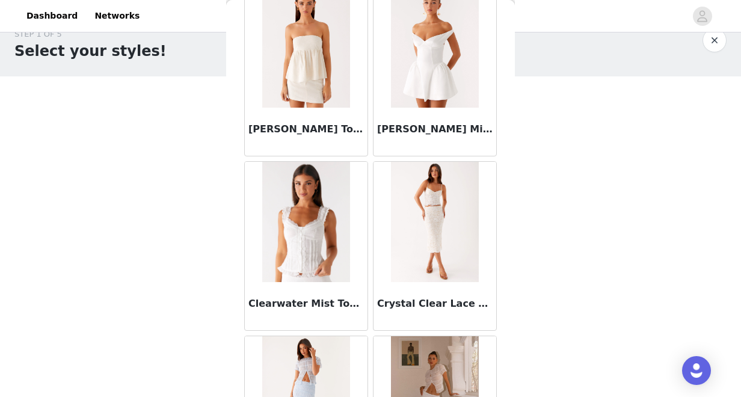
scroll to position [1298, 0]
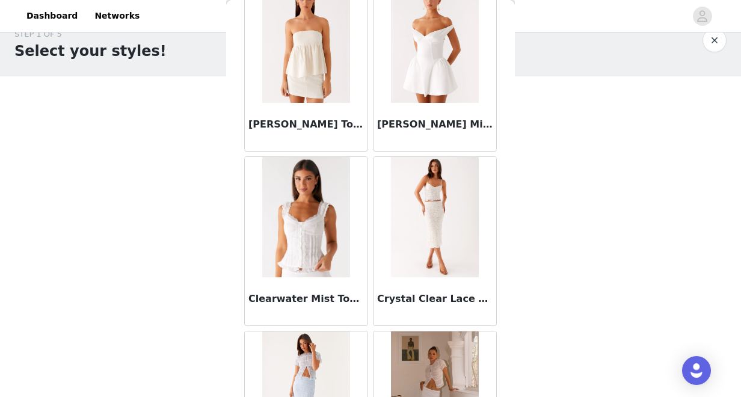
click at [303, 76] on img at bounding box center [305, 43] width 87 height 120
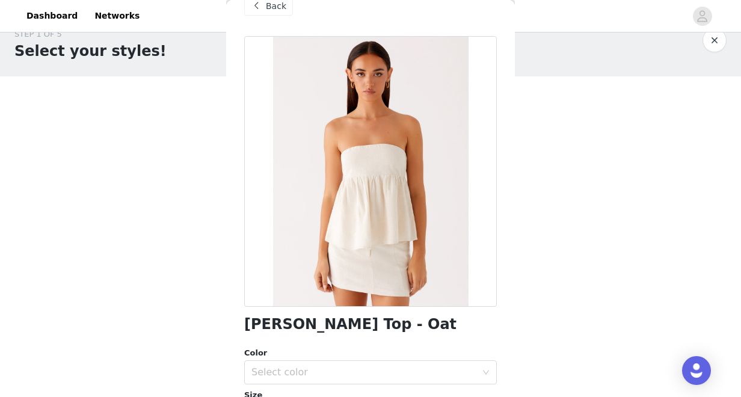
scroll to position [0, 0]
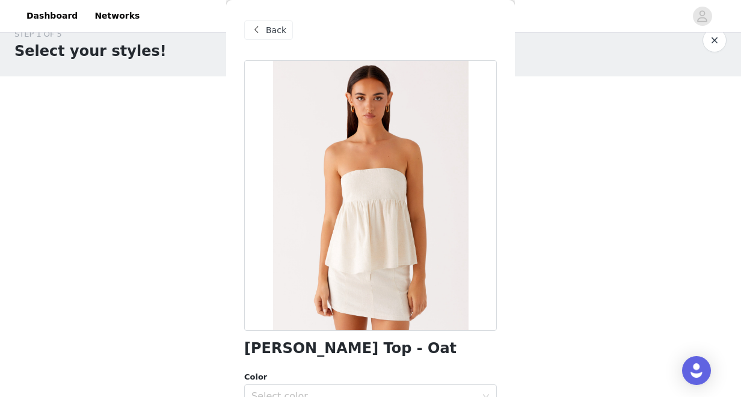
click at [270, 34] on span "Back" at bounding box center [276, 30] width 20 height 13
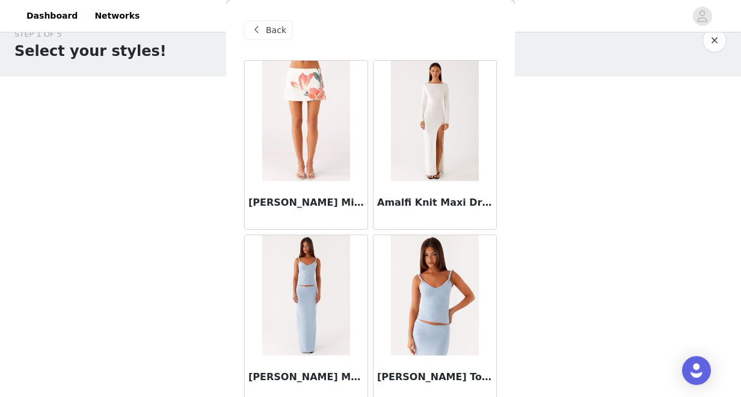
click at [265, 23] on div "Back" at bounding box center [268, 29] width 49 height 19
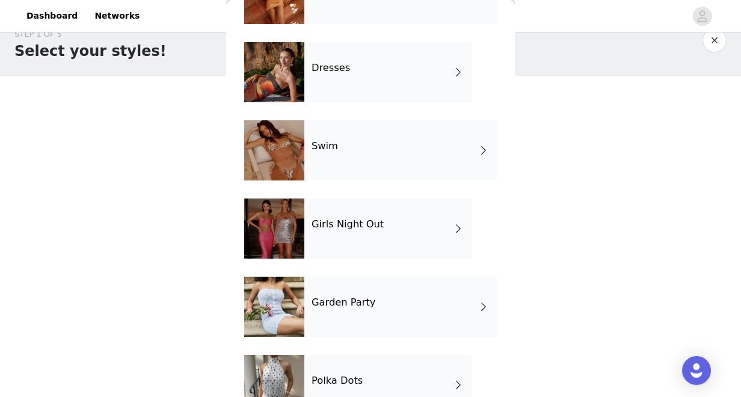
scroll to position [367, 0]
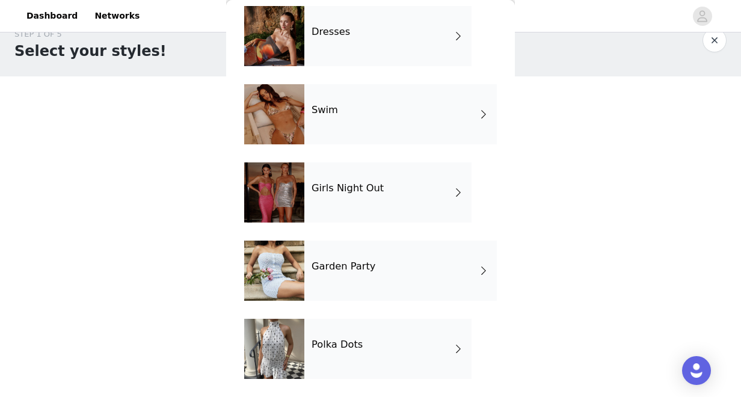
click at [311, 370] on div "Polka Dots" at bounding box center [387, 349] width 167 height 60
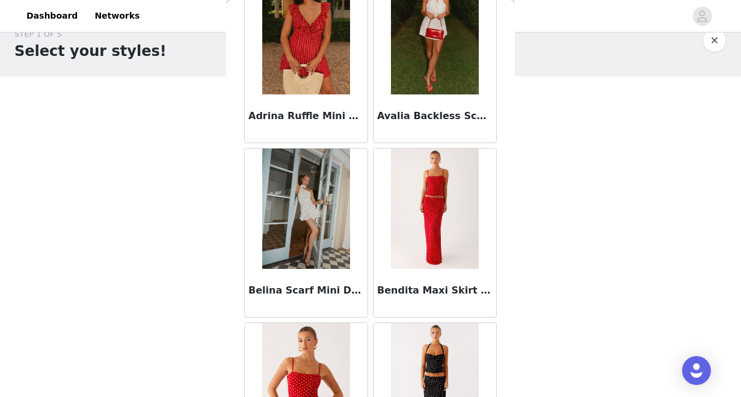
scroll to position [94, 0]
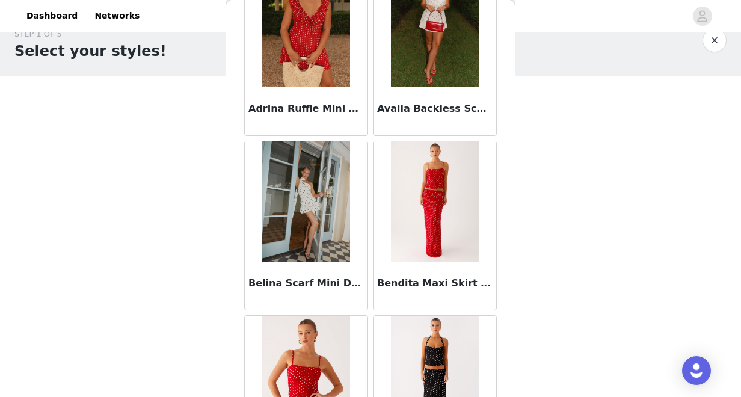
click at [444, 234] on img at bounding box center [434, 201] width 87 height 120
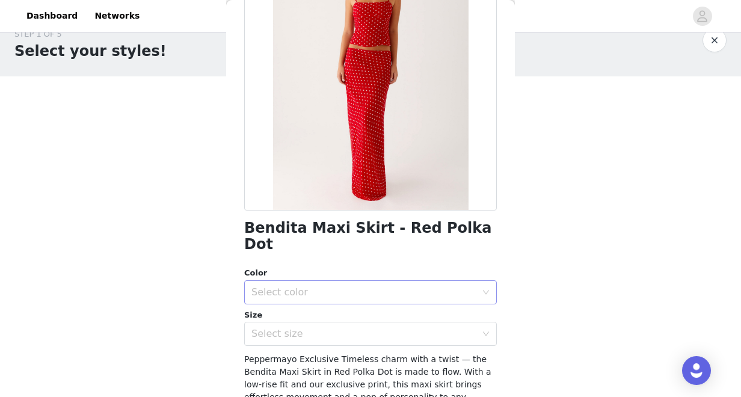
scroll to position [124, 0]
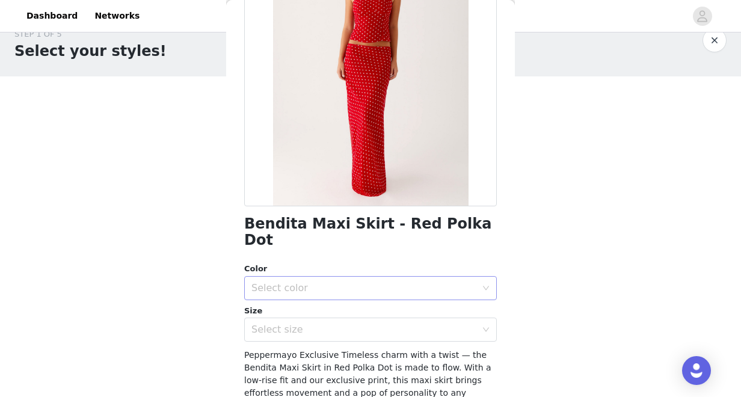
click at [399, 282] on div "Select color" at bounding box center [363, 288] width 225 height 12
click at [387, 298] on li "Red Polka Dot" at bounding box center [370, 298] width 252 height 19
click at [382, 323] on div "Select size" at bounding box center [363, 329] width 225 height 12
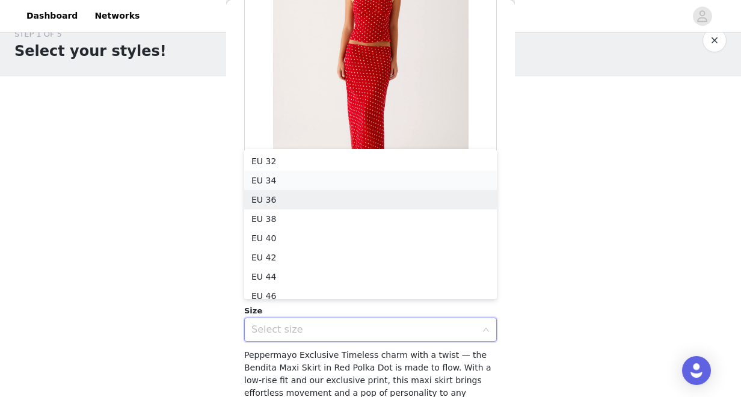
click at [354, 185] on li "EU 34" at bounding box center [370, 180] width 252 height 19
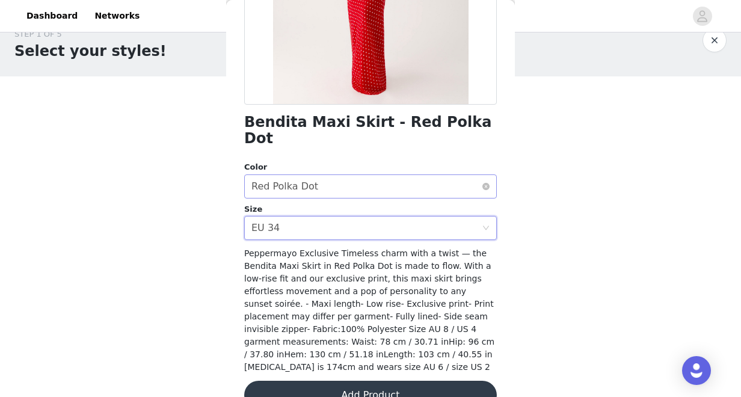
scroll to position [237, 0]
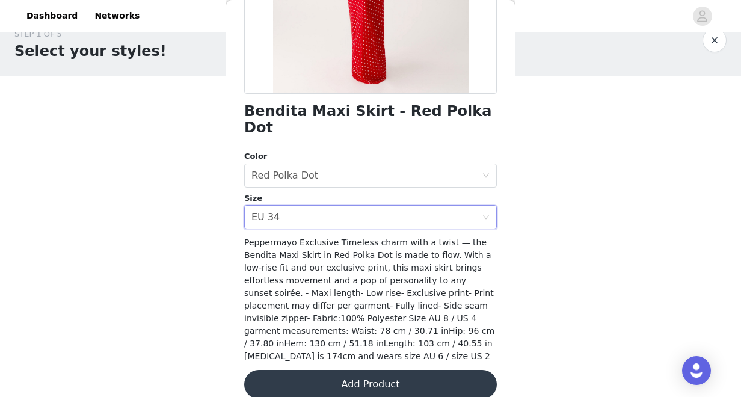
click at [342, 374] on button "Add Product" at bounding box center [370, 384] width 252 height 29
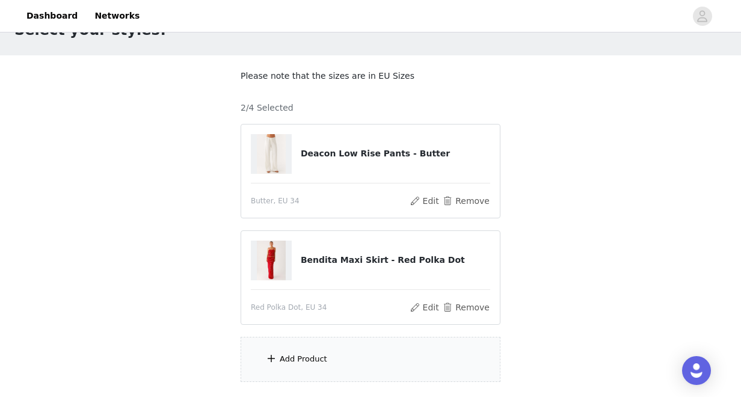
scroll to position [47, 0]
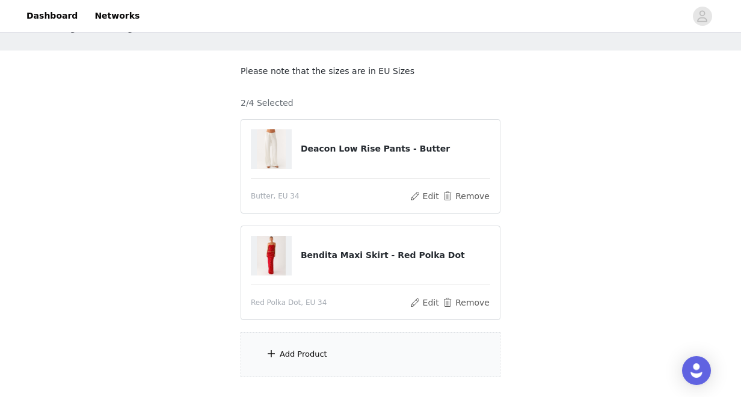
click at [342, 374] on div "Add Product" at bounding box center [370, 354] width 260 height 45
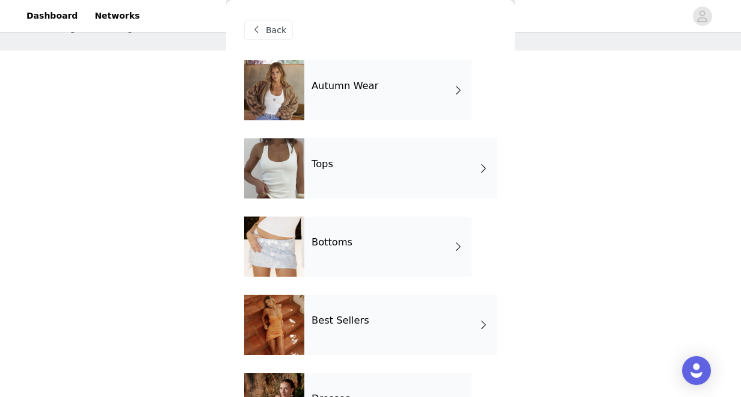
scroll to position [367, 0]
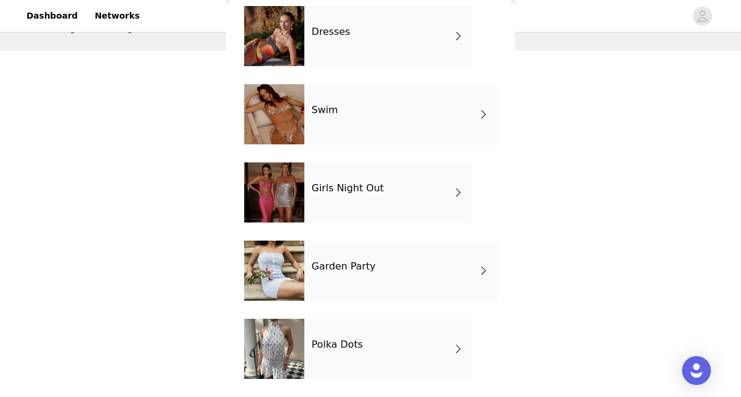
click at [340, 340] on h4 "Polka Dots" at bounding box center [336, 344] width 51 height 11
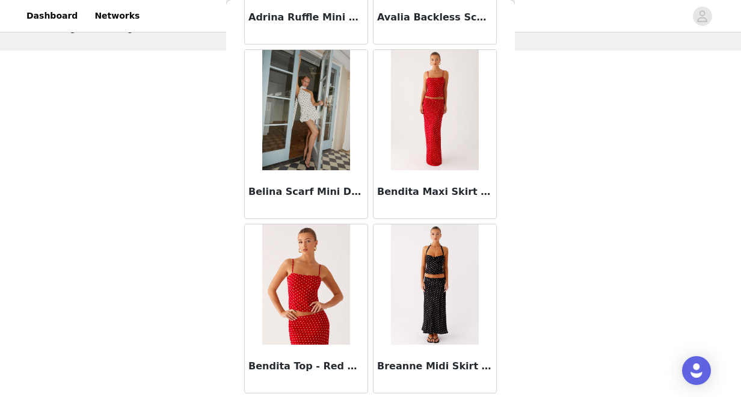
scroll to position [199, 0]
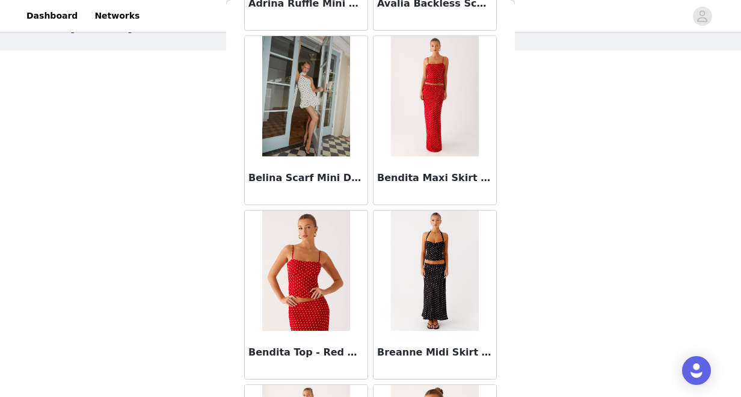
click at [321, 308] on img at bounding box center [305, 270] width 87 height 120
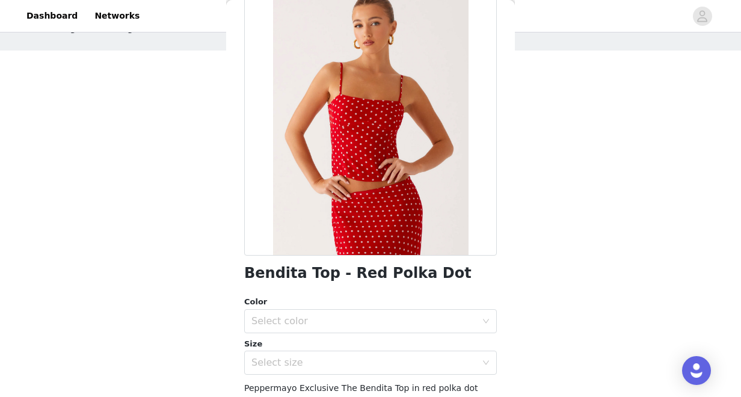
scroll to position [117, 0]
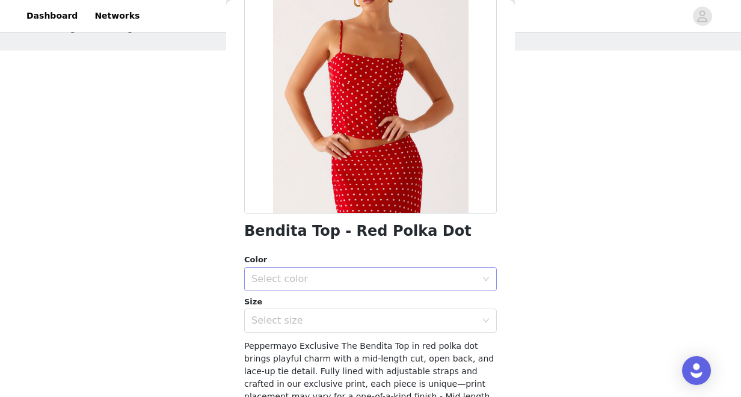
click at [377, 274] on div "Select color" at bounding box center [363, 279] width 225 height 12
click at [366, 301] on li "Red Polka Dot" at bounding box center [370, 305] width 252 height 19
click at [361, 324] on div "Select size" at bounding box center [363, 320] width 225 height 12
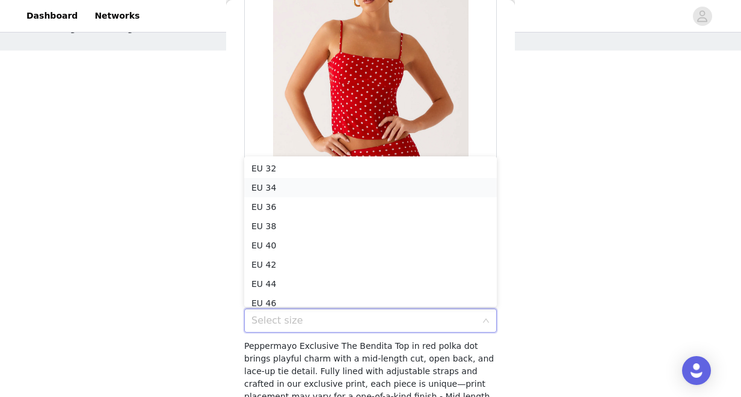
click at [359, 186] on li "EU 34" at bounding box center [370, 187] width 252 height 19
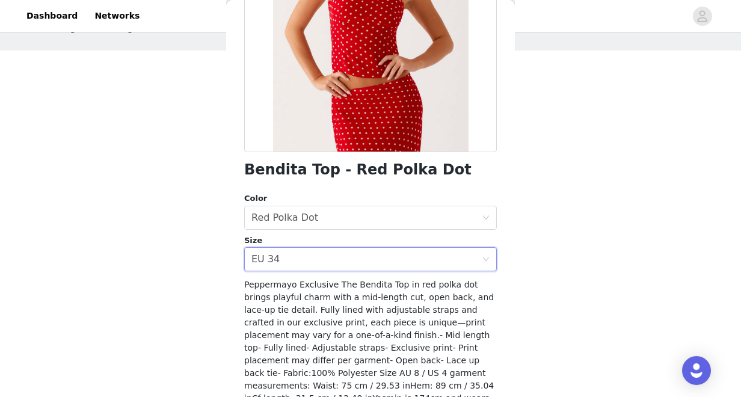
scroll to position [237, 0]
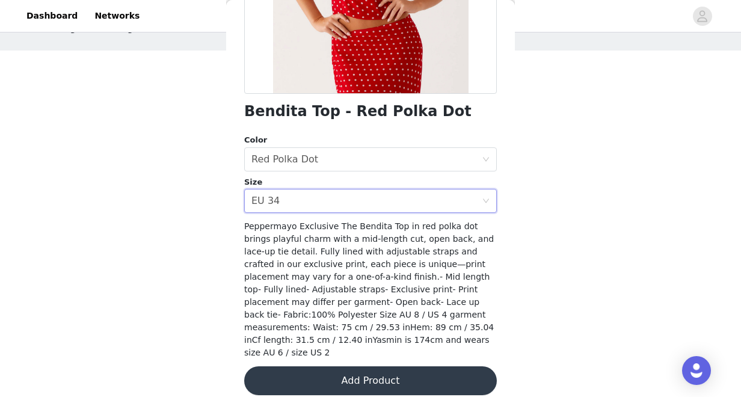
click at [342, 379] on button "Add Product" at bounding box center [370, 380] width 252 height 29
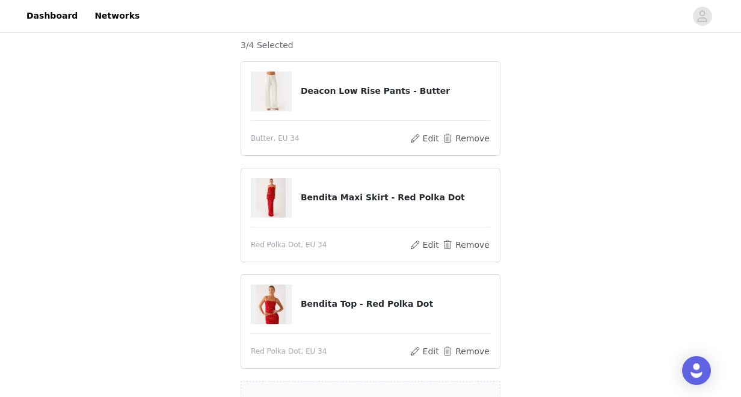
scroll to position [234, 0]
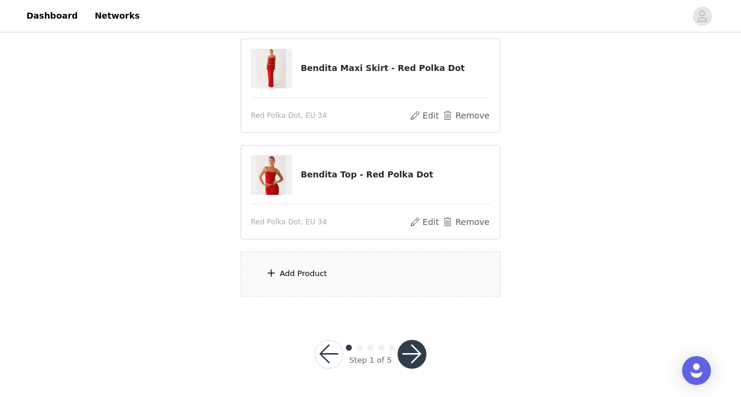
click at [347, 266] on div "Add Product" at bounding box center [370, 273] width 260 height 45
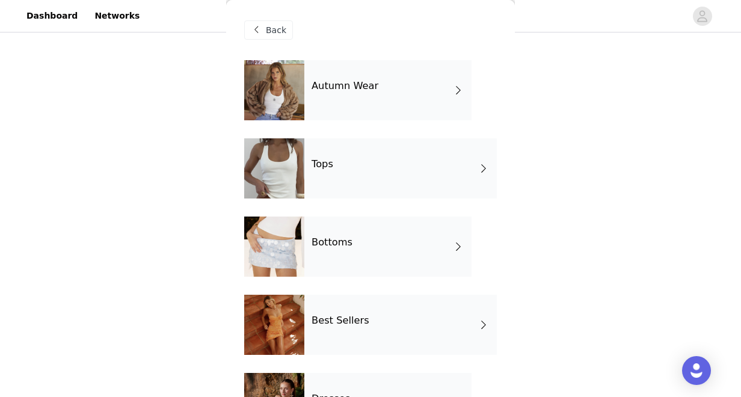
click at [359, 97] on div "Autumn Wear" at bounding box center [387, 90] width 167 height 60
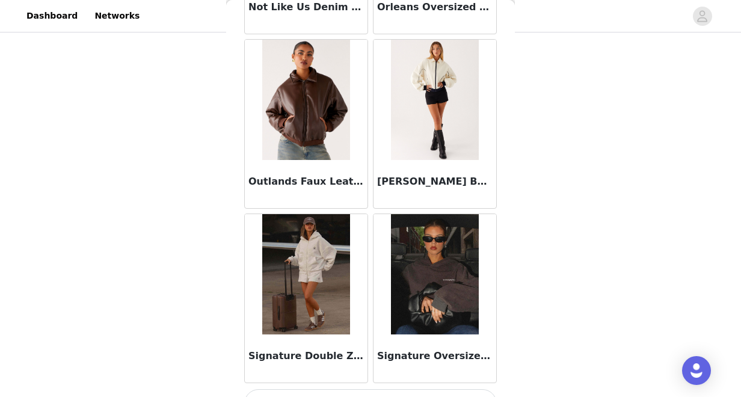
scroll to position [1443, 0]
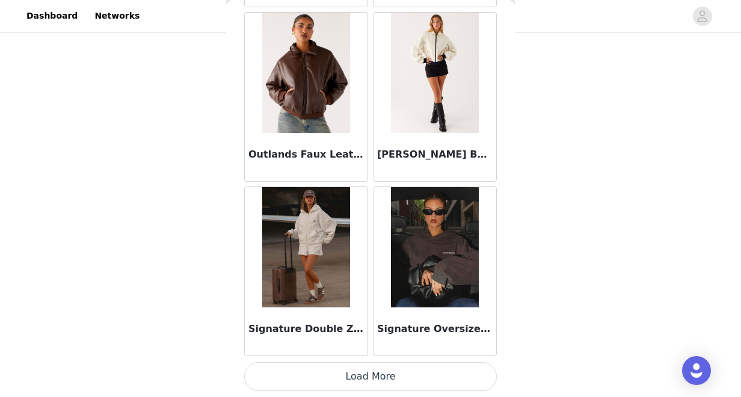
click at [390, 377] on button "Load More" at bounding box center [370, 376] width 252 height 29
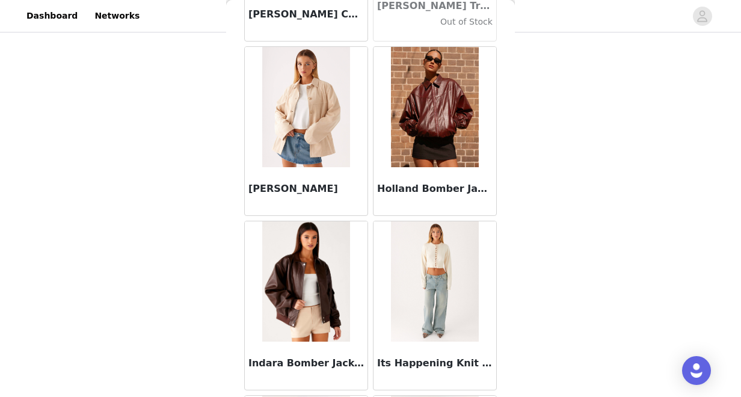
scroll to position [0, 0]
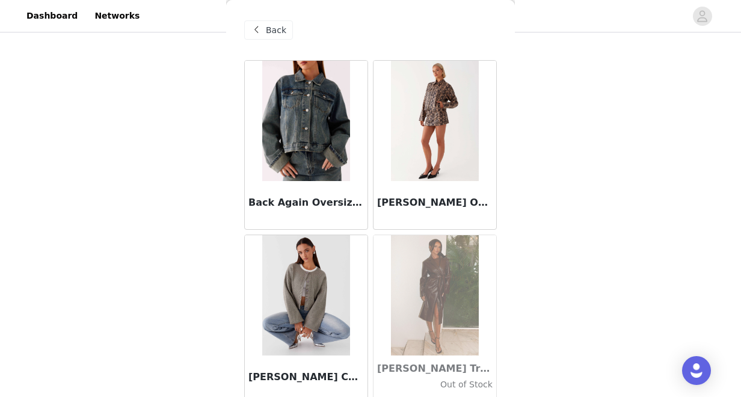
click at [281, 28] on span "Back" at bounding box center [276, 30] width 20 height 13
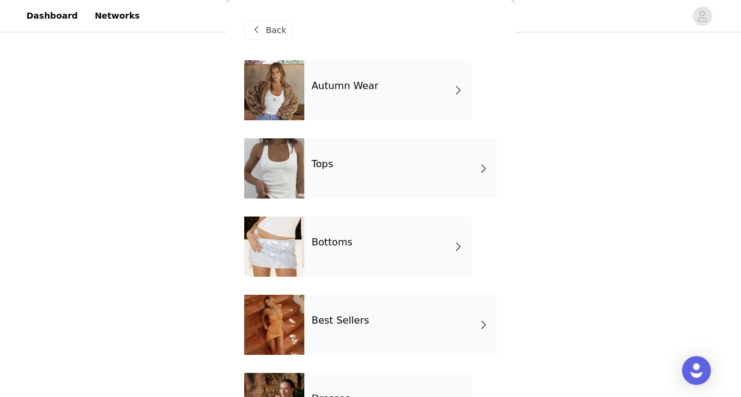
click at [314, 170] on div "Tops" at bounding box center [400, 168] width 192 height 60
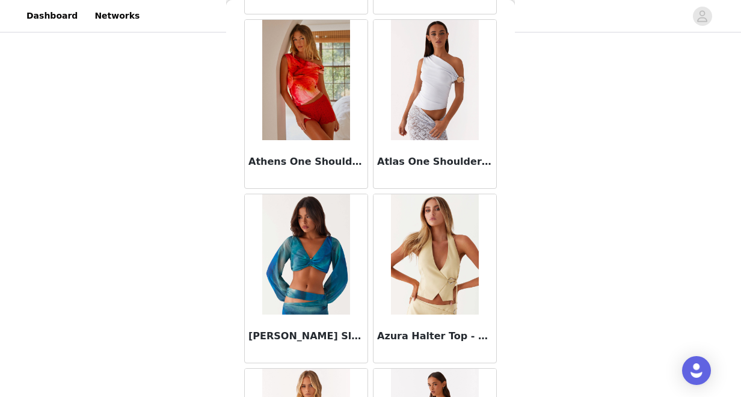
scroll to position [1443, 0]
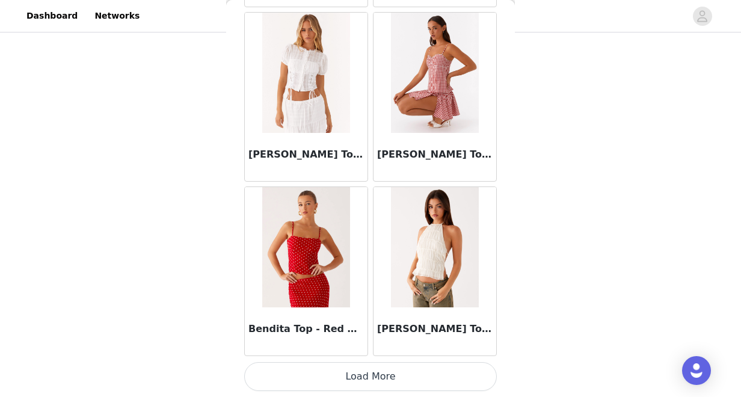
click at [343, 381] on button "Load More" at bounding box center [370, 376] width 252 height 29
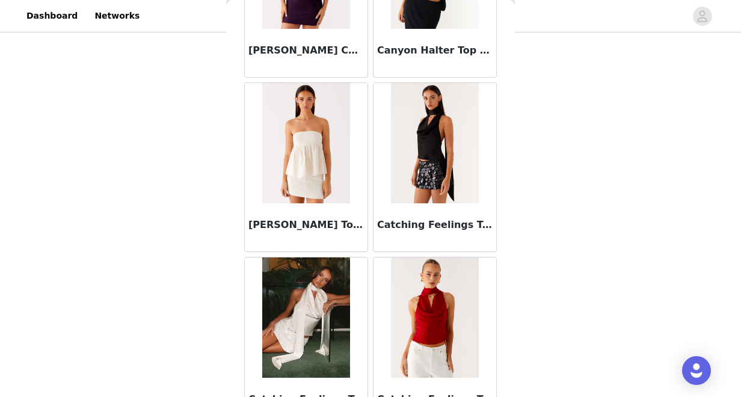
scroll to position [3186, 0]
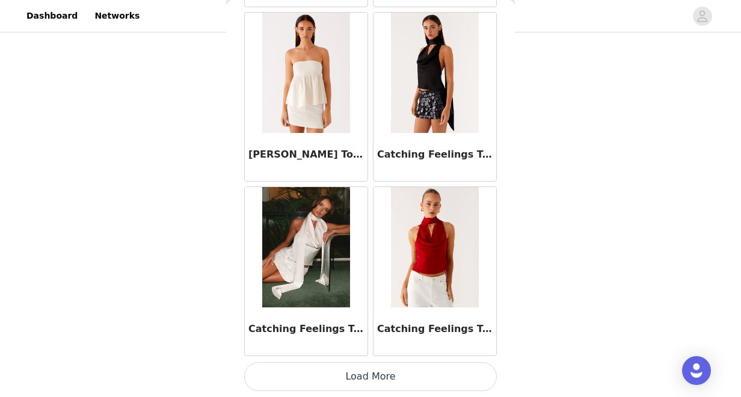
click at [351, 378] on button "Load More" at bounding box center [370, 376] width 252 height 29
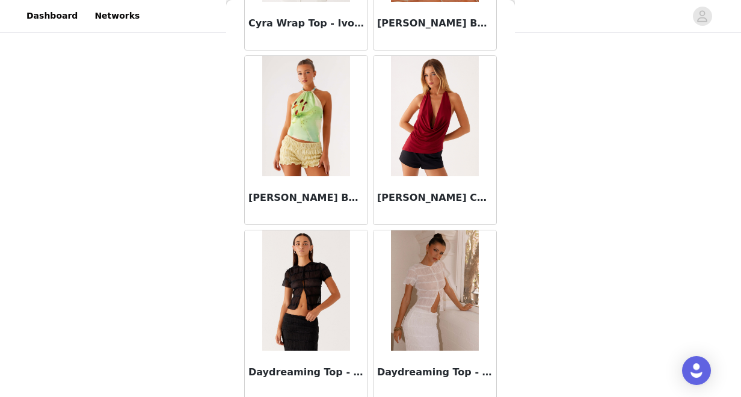
scroll to position [4929, 0]
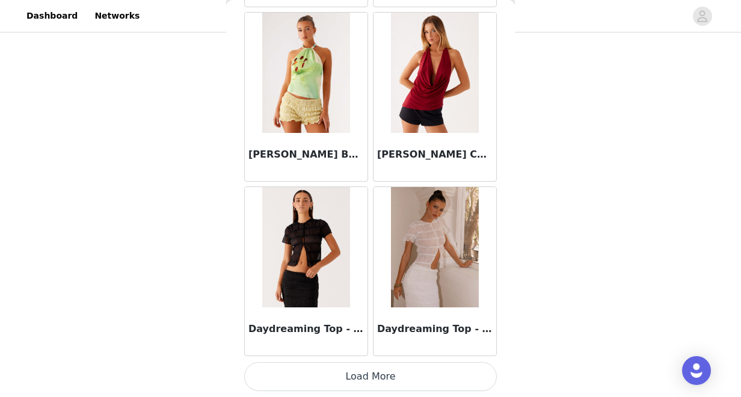
click at [347, 373] on button "Load More" at bounding box center [370, 376] width 252 height 29
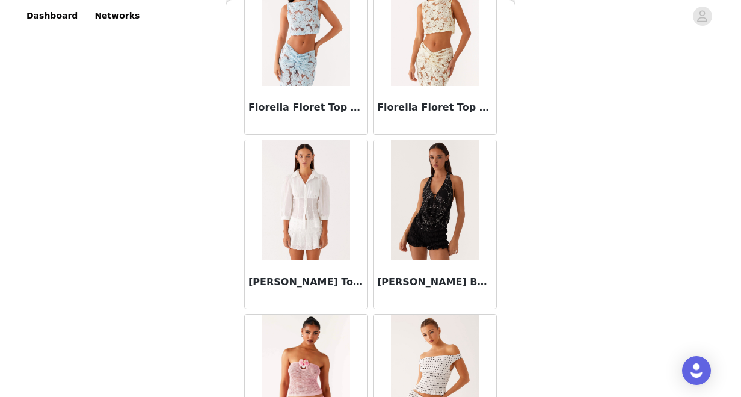
scroll to position [6659, 0]
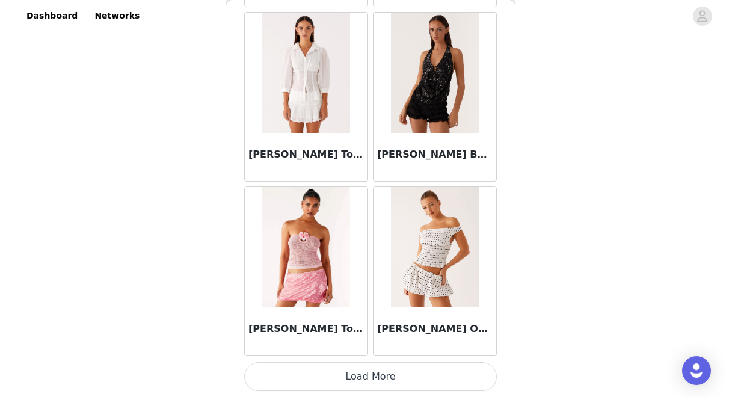
click at [358, 377] on button "Load More" at bounding box center [370, 376] width 252 height 29
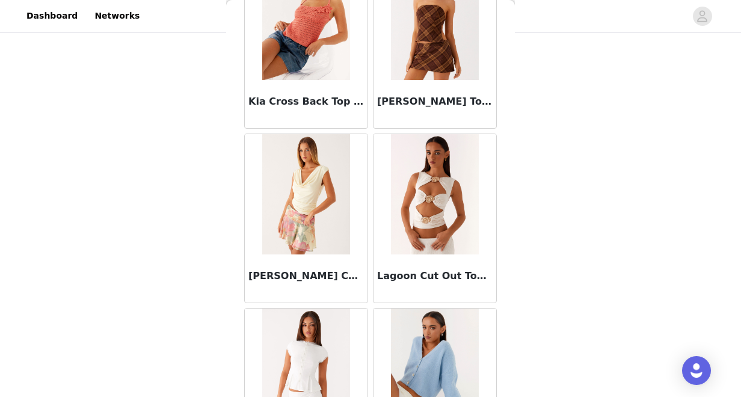
scroll to position [8416, 0]
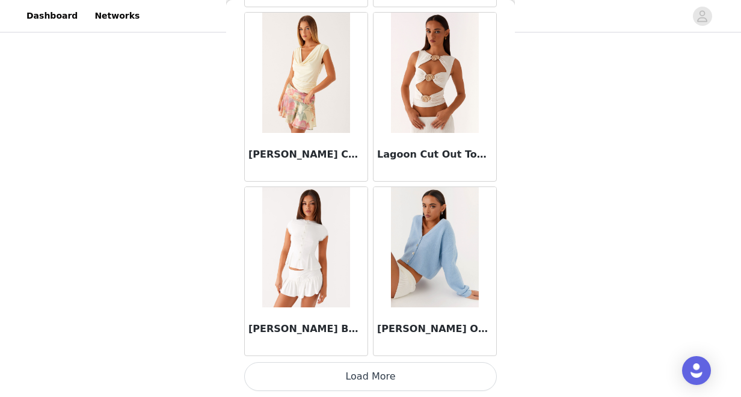
click at [371, 374] on button "Load More" at bounding box center [370, 376] width 252 height 29
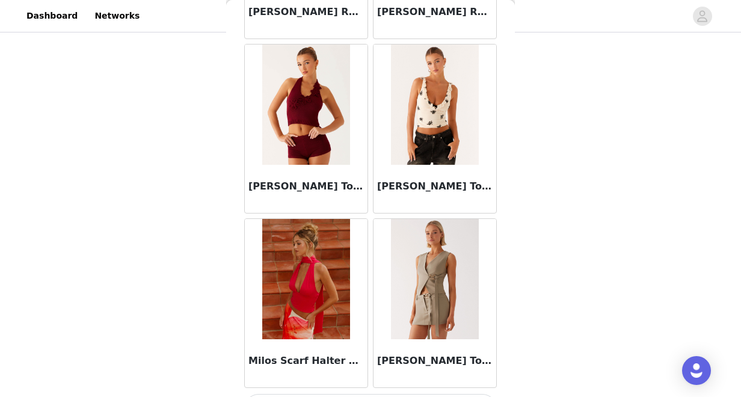
scroll to position [10159, 0]
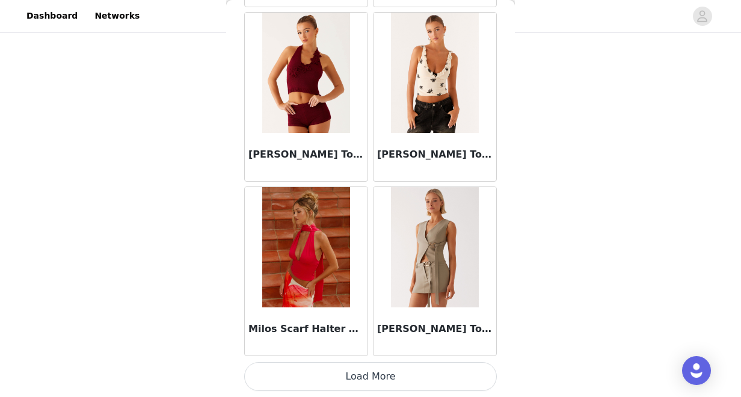
click at [360, 378] on button "Load More" at bounding box center [370, 376] width 252 height 29
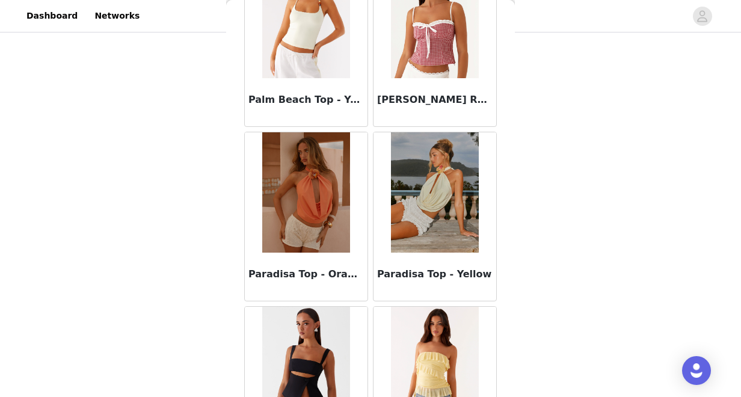
scroll to position [11902, 0]
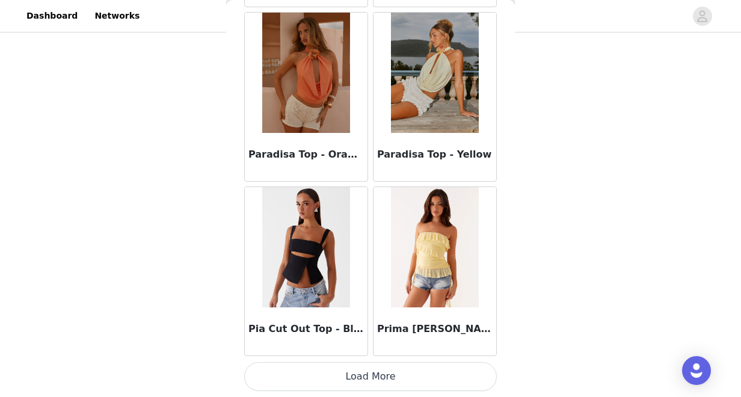
click at [357, 376] on button "Load More" at bounding box center [370, 376] width 252 height 29
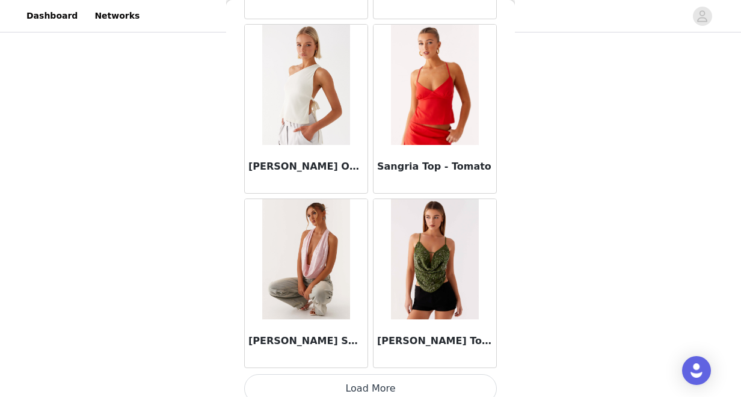
scroll to position [13645, 0]
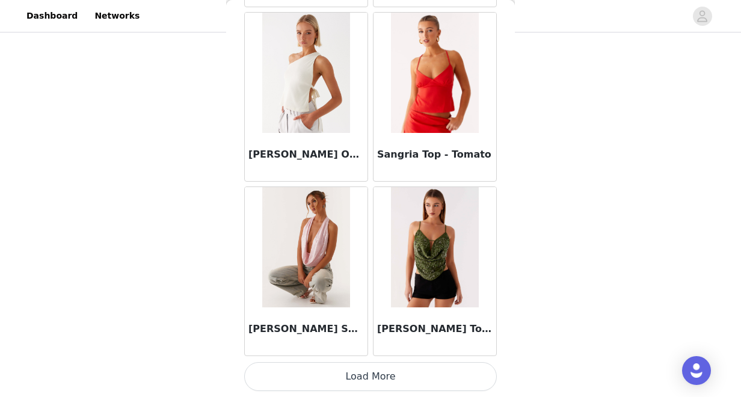
click at [361, 380] on button "Load More" at bounding box center [370, 376] width 252 height 29
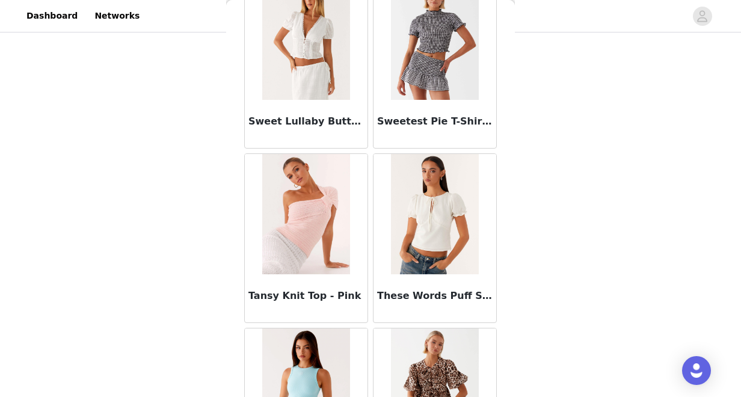
scroll to position [15388, 0]
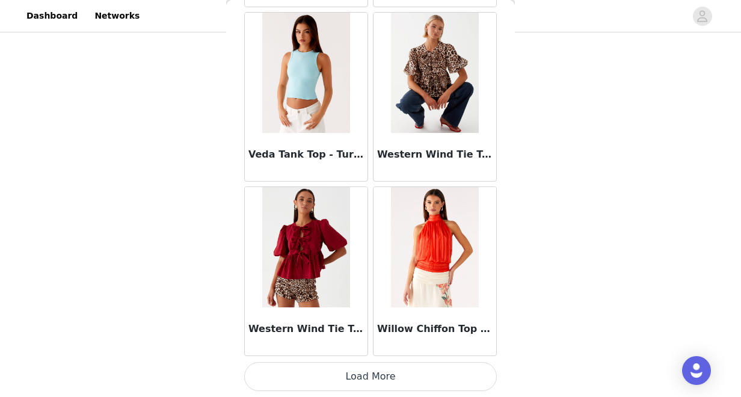
click at [337, 376] on button "Load More" at bounding box center [370, 376] width 252 height 29
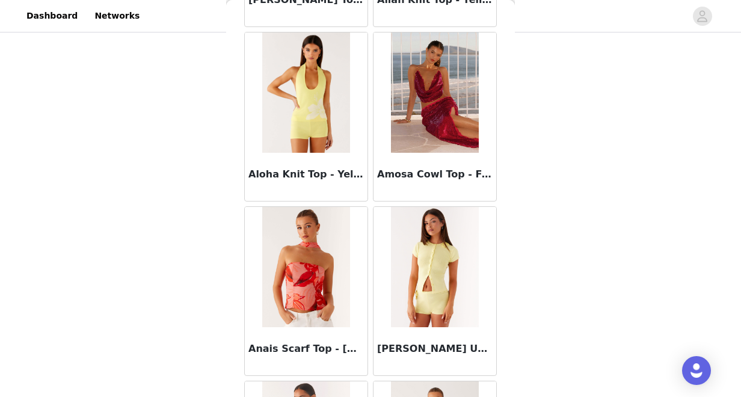
scroll to position [0, 0]
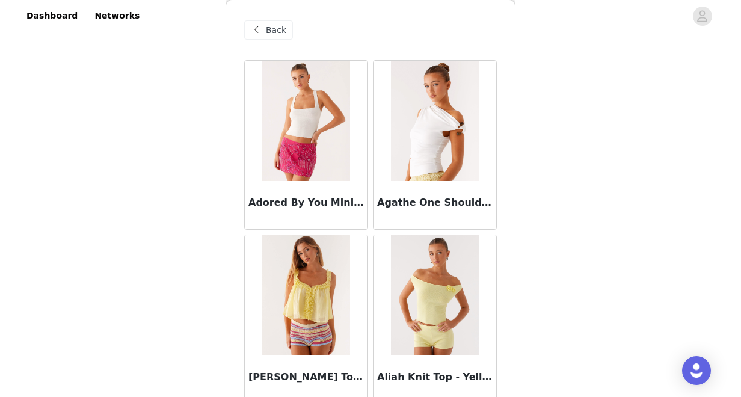
click at [279, 24] on span "Back" at bounding box center [276, 30] width 20 height 13
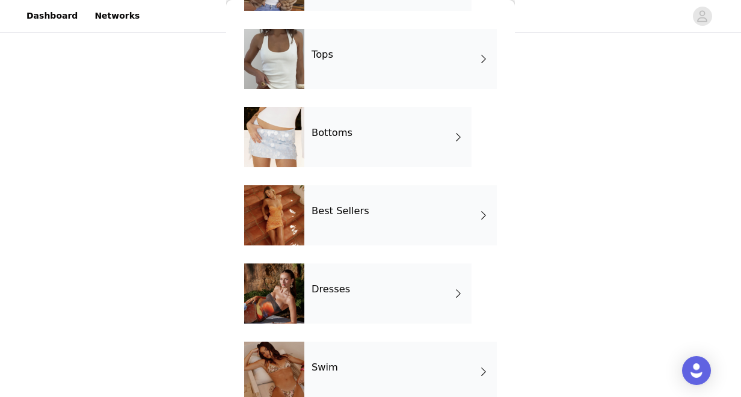
scroll to position [111, 0]
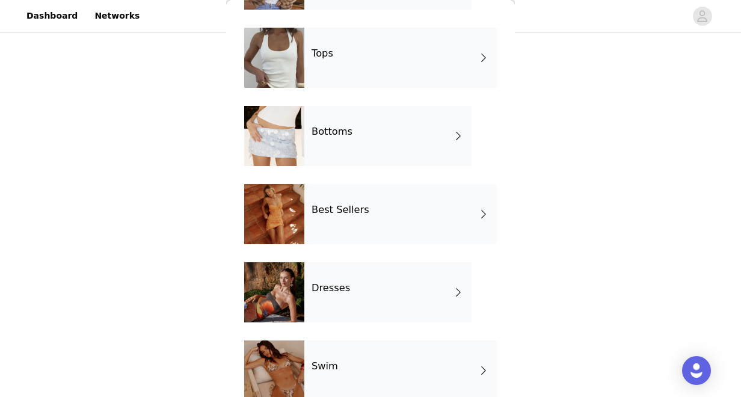
click at [327, 152] on div "Bottoms" at bounding box center [387, 136] width 167 height 60
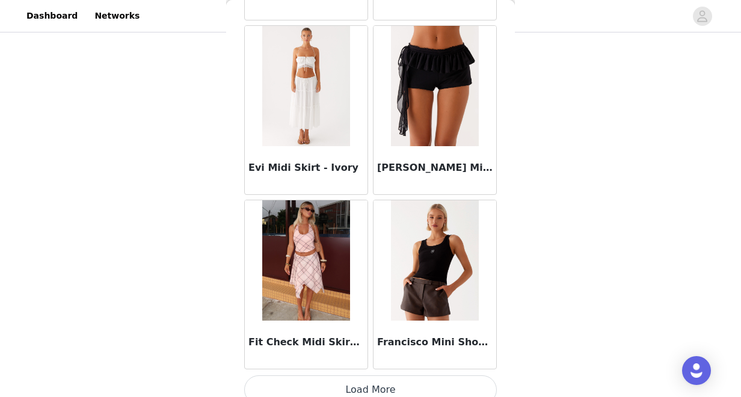
scroll to position [1443, 0]
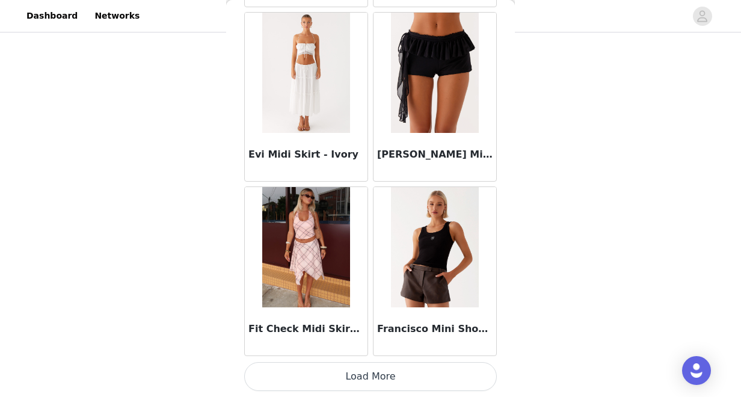
click at [319, 371] on button "Load More" at bounding box center [370, 376] width 252 height 29
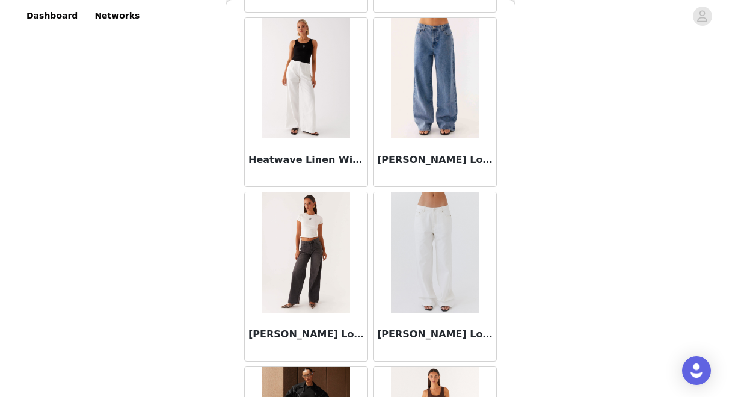
scroll to position [2337, 0]
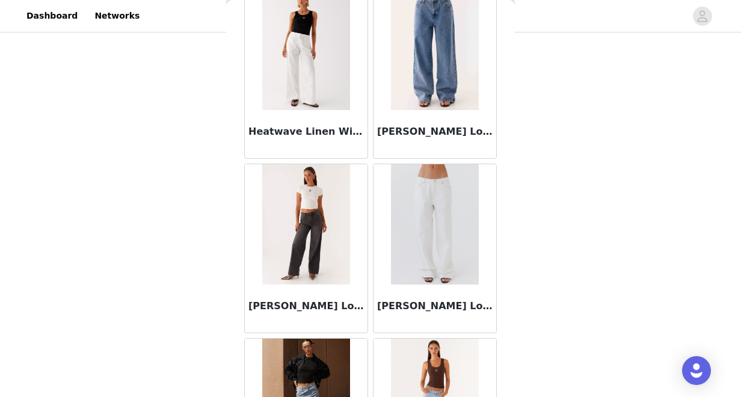
click at [402, 267] on img at bounding box center [434, 224] width 87 height 120
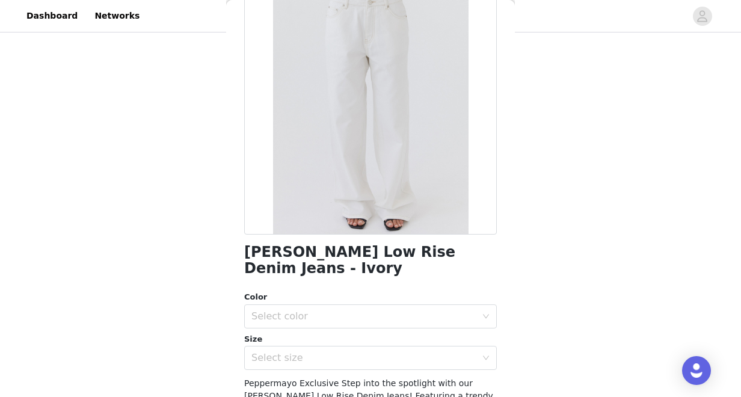
scroll to position [224, 0]
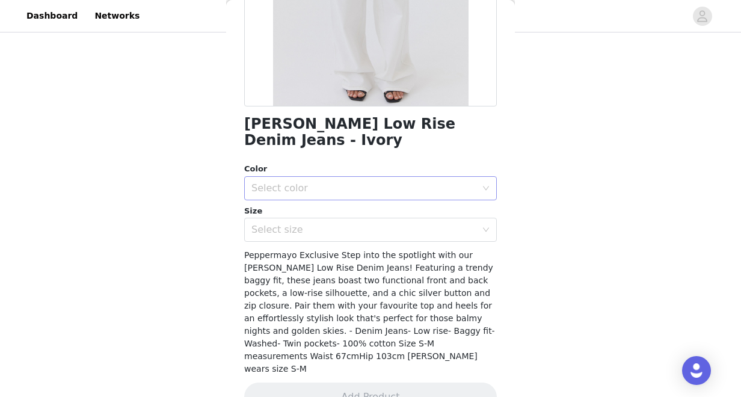
click at [402, 176] on div "Select color" at bounding box center [370, 188] width 252 height 24
click at [387, 194] on li "Ivory" at bounding box center [370, 198] width 252 height 19
click at [384, 224] on div "Select size" at bounding box center [363, 230] width 225 height 12
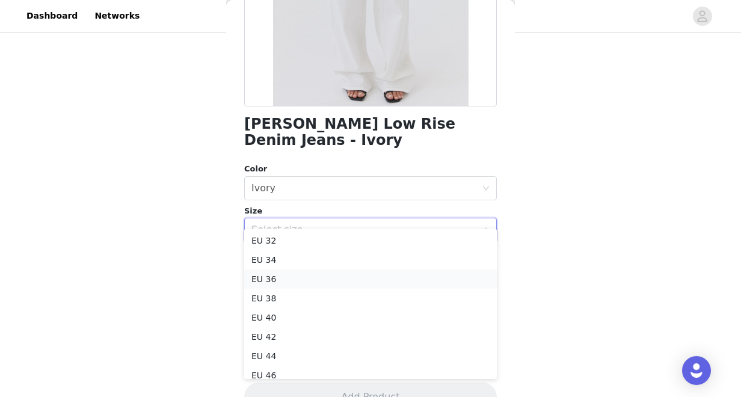
click at [343, 274] on li "EU 36" at bounding box center [370, 278] width 252 height 19
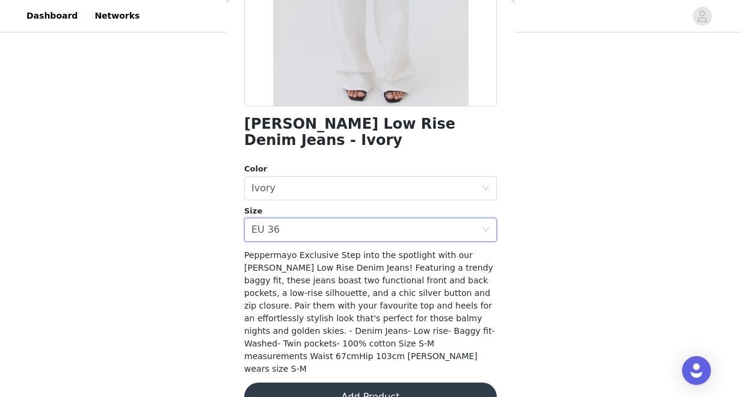
click at [349, 382] on button "Add Product" at bounding box center [370, 396] width 252 height 29
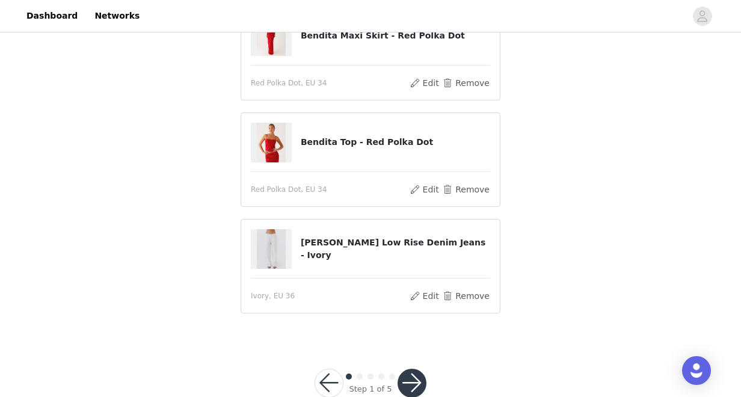
click at [408, 386] on button "button" at bounding box center [411, 382] width 29 height 29
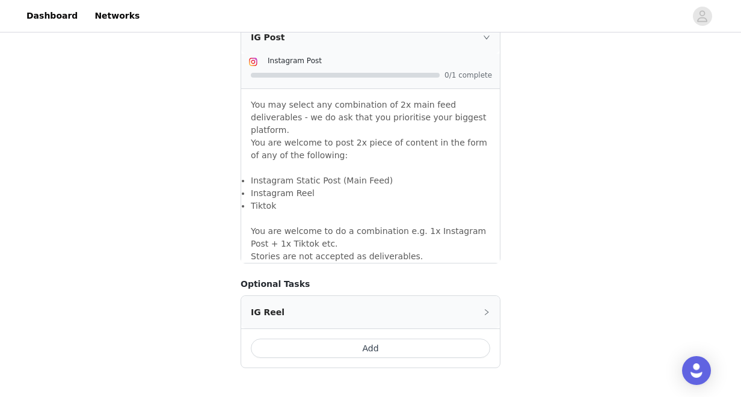
scroll to position [1117, 0]
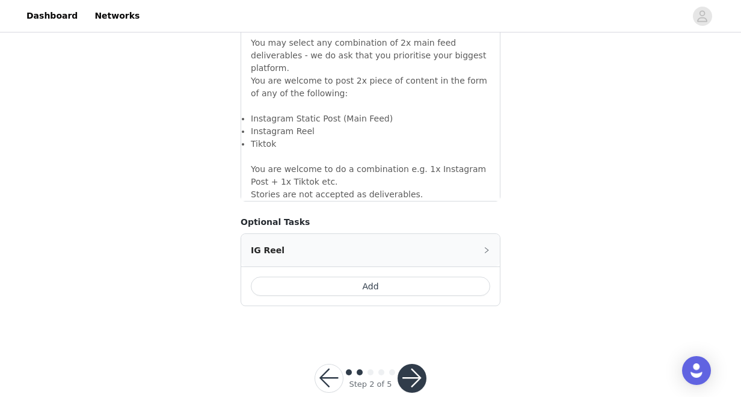
click at [412, 364] on button "button" at bounding box center [411, 378] width 29 height 29
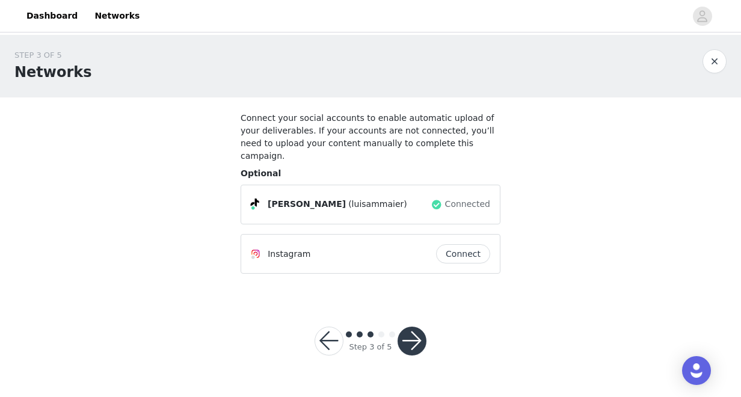
click at [409, 326] on button "button" at bounding box center [411, 340] width 29 height 29
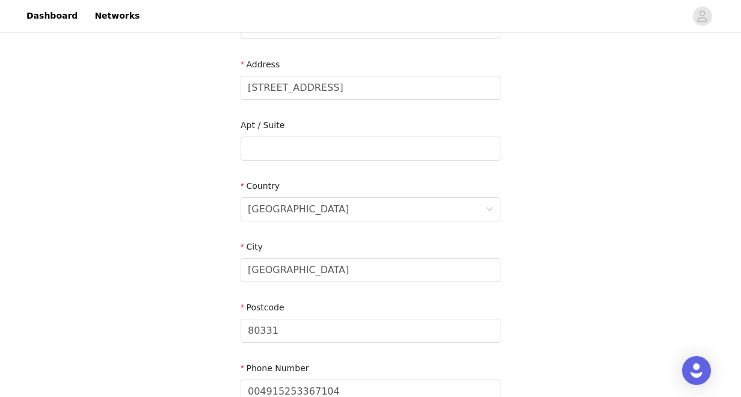
scroll to position [387, 0]
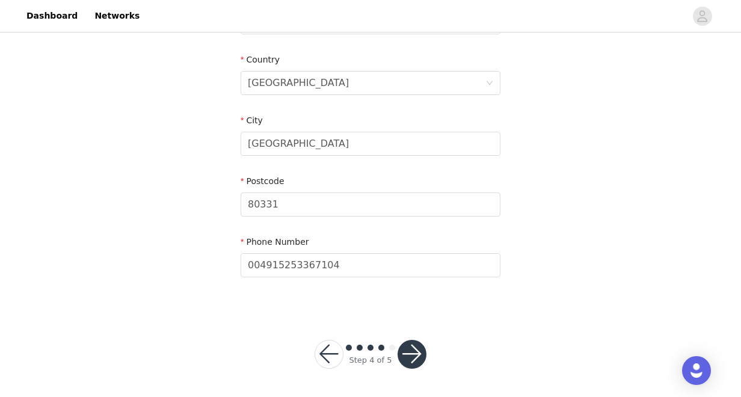
click at [417, 353] on button "button" at bounding box center [411, 354] width 29 height 29
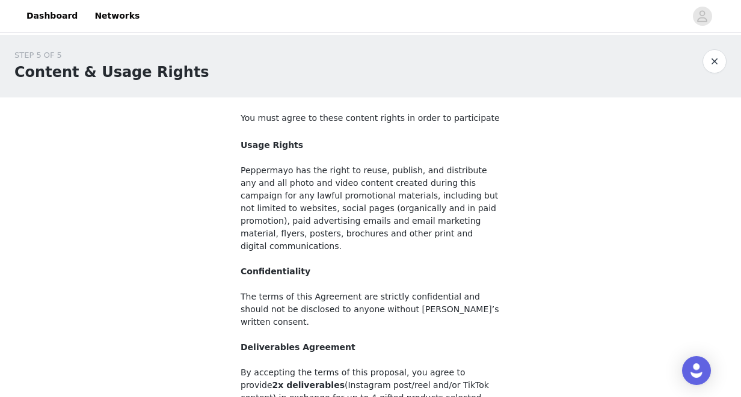
scroll to position [159, 0]
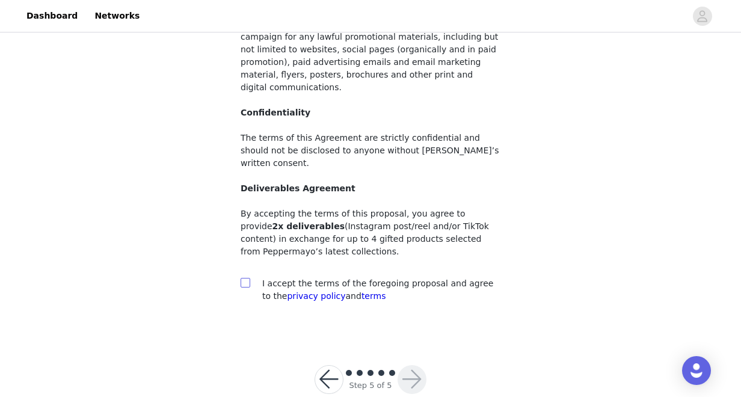
click at [240, 278] on input "checkbox" at bounding box center [244, 282] width 8 height 8
checkbox input "true"
click at [417, 365] on button "button" at bounding box center [411, 379] width 29 height 29
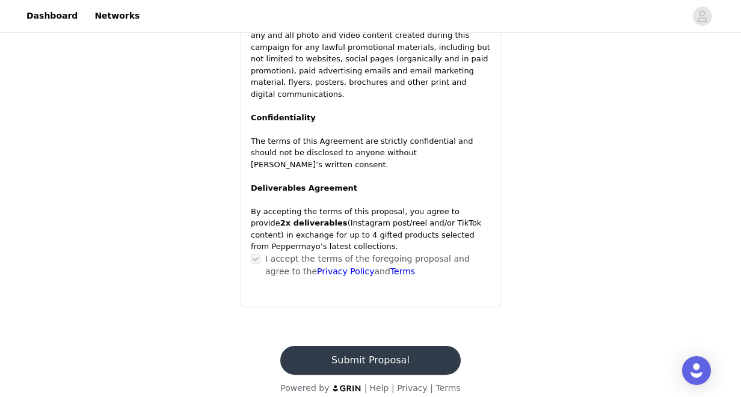
click at [416, 352] on button "Submit Proposal" at bounding box center [370, 360] width 180 height 29
